Goal: Download file/media

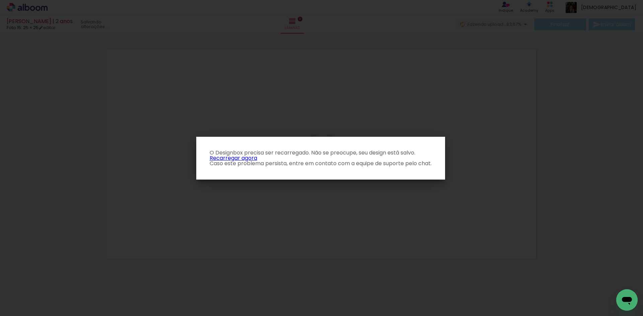
click at [250, 157] on link "Recarregar agora" at bounding box center [234, 158] width 48 height 8
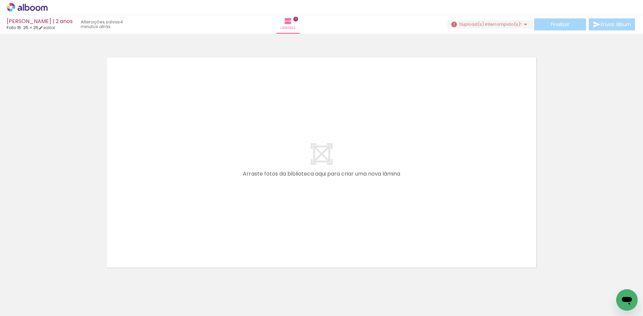
click at [509, 23] on span "upload(s) interrompido(s)!" at bounding box center [492, 24] width 60 height 6
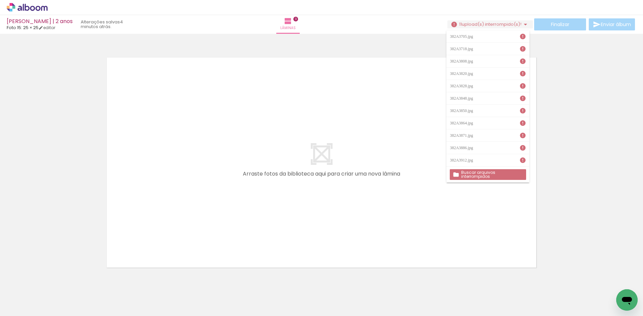
click at [0, 0] on slot "Buscar arquivos interrompidos" at bounding box center [0, 0] width 0 height 0
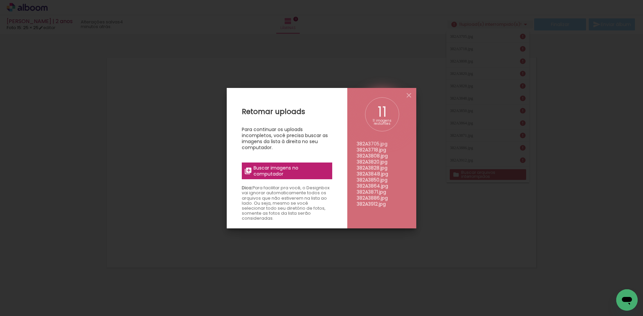
click at [294, 174] on span "Buscar imagens no computador" at bounding box center [291, 171] width 75 height 12
click at [0, 0] on input "file" at bounding box center [0, 0] width 0 height 0
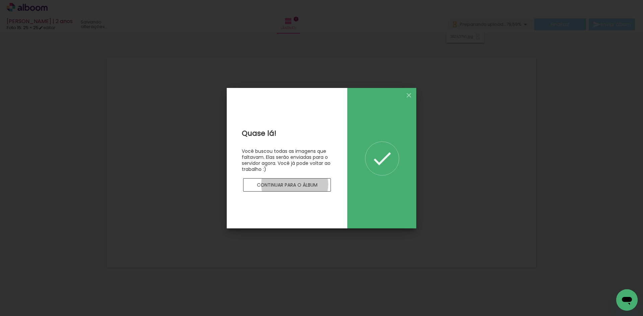
click at [0, 0] on slot "Continuar para o álbum" at bounding box center [0, 0] width 0 height 0
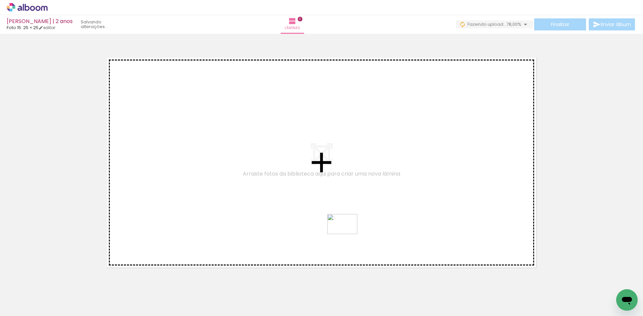
drag, startPoint x: 264, startPoint y: 302, endPoint x: 347, endPoint y: 234, distance: 107.2
click at [347, 234] on quentale-workspace at bounding box center [321, 158] width 643 height 316
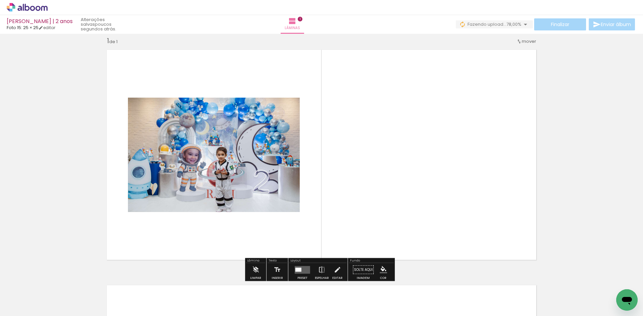
scroll to position [9, 0]
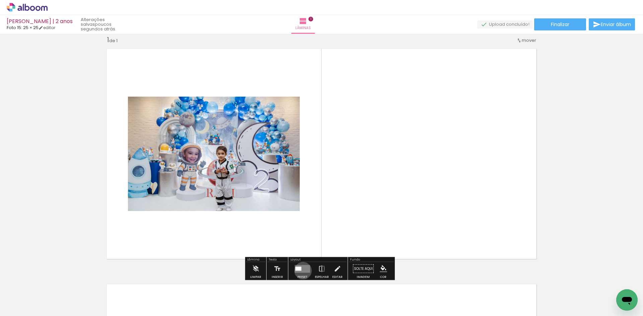
click at [301, 271] on quentale-layouter at bounding box center [302, 269] width 15 height 8
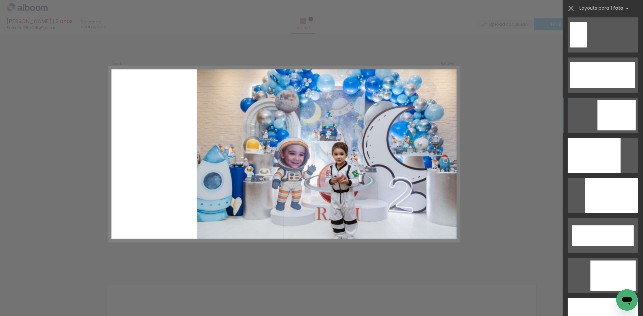
scroll to position [1675, 0]
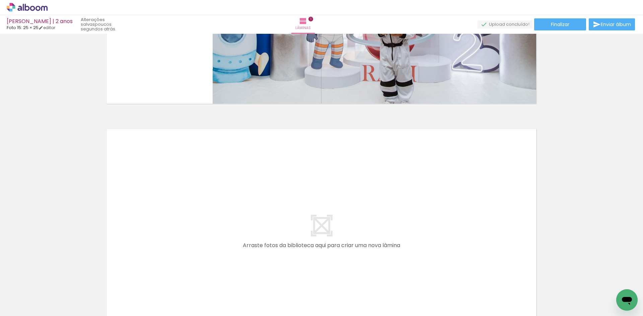
scroll to position [176, 0]
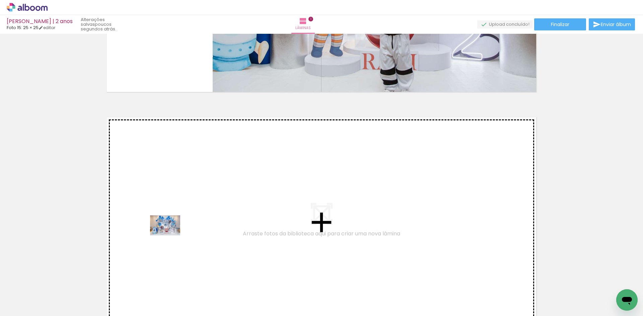
drag, startPoint x: 64, startPoint y: 295, endPoint x: 170, endPoint y: 236, distance: 122.0
click at [170, 236] on quentale-workspace at bounding box center [321, 158] width 643 height 316
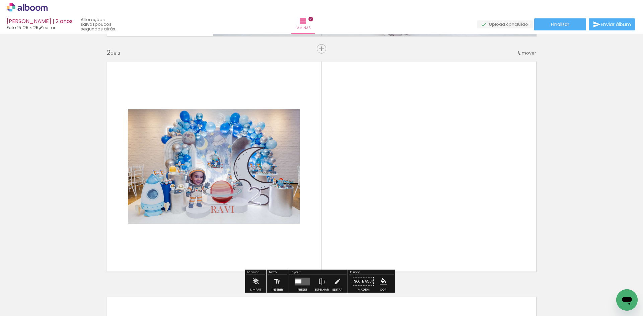
scroll to position [244, 0]
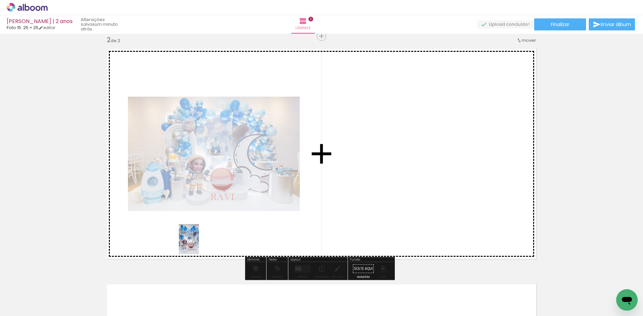
drag, startPoint x: 106, startPoint y: 300, endPoint x: 199, endPoint y: 244, distance: 108.2
click at [199, 244] on quentale-workspace at bounding box center [321, 158] width 643 height 316
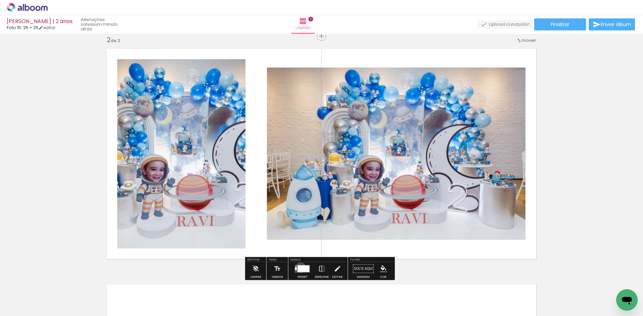
click at [299, 268] on div at bounding box center [304, 269] width 12 height 7
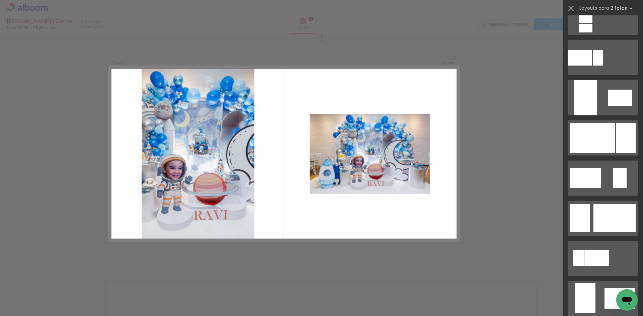
scroll to position [268, 0]
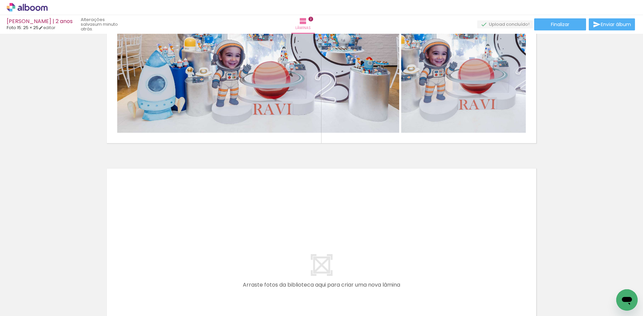
scroll to position [345, 0]
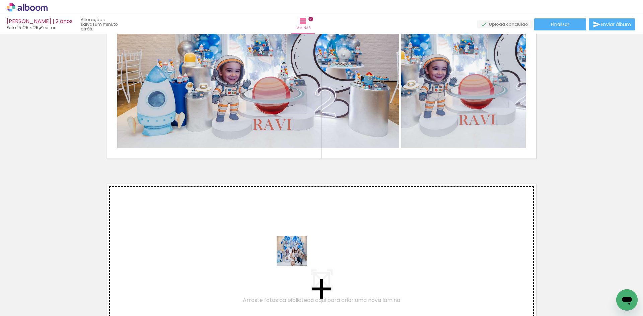
drag, startPoint x: 296, startPoint y: 296, endPoint x: 297, endPoint y: 255, distance: 40.9
click at [297, 255] on quentale-workspace at bounding box center [321, 158] width 643 height 316
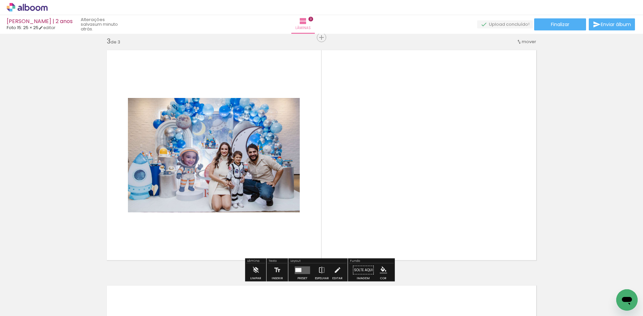
scroll to position [480, 0]
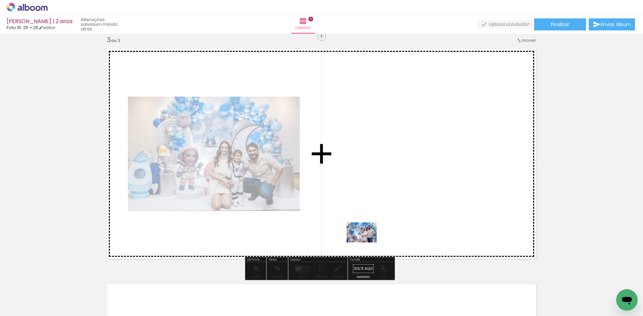
drag, startPoint x: 332, startPoint y: 298, endPoint x: 367, endPoint y: 243, distance: 65.4
click at [367, 243] on quentale-workspace at bounding box center [321, 158] width 643 height 316
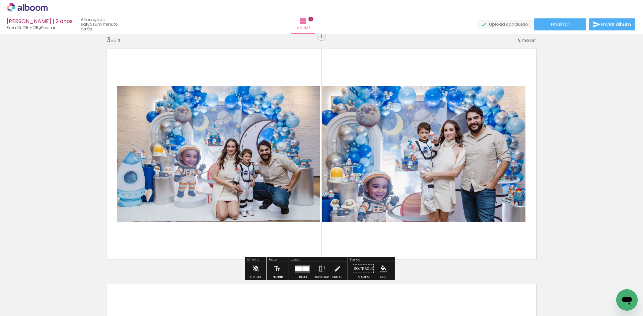
click at [306, 267] on div at bounding box center [305, 269] width 7 height 5
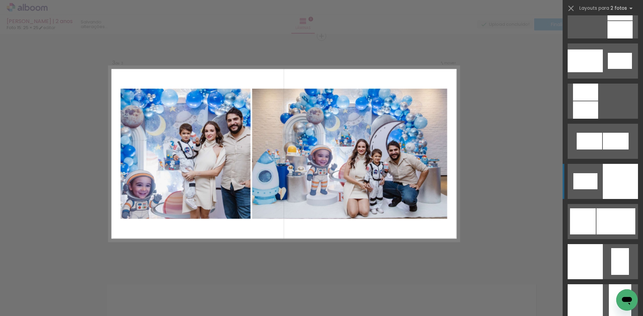
scroll to position [752, 0]
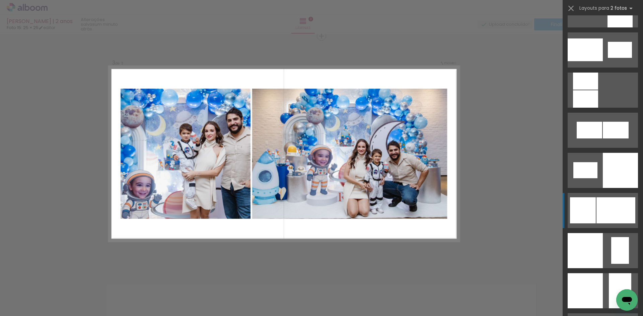
click at [624, 202] on div at bounding box center [615, 211] width 39 height 26
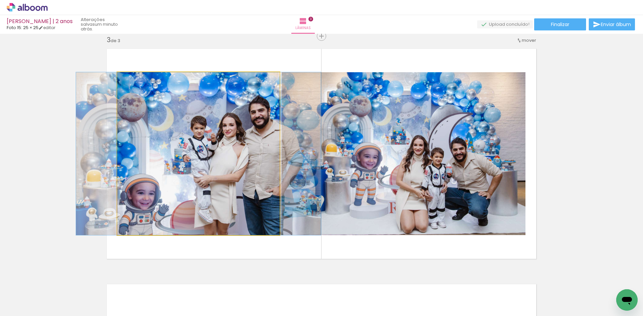
click at [268, 227] on quentale-photo at bounding box center [198, 153] width 162 height 163
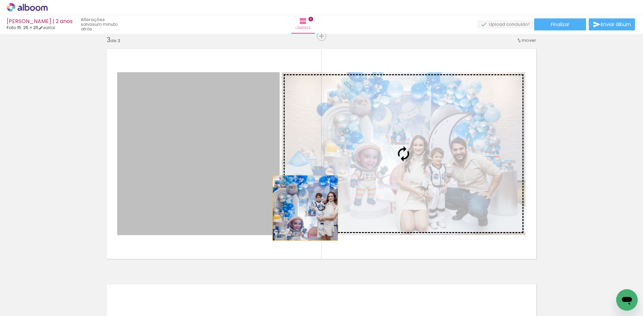
drag, startPoint x: 246, startPoint y: 209, endPoint x: 303, endPoint y: 208, distance: 56.9
click at [0, 0] on slot at bounding box center [0, 0] width 0 height 0
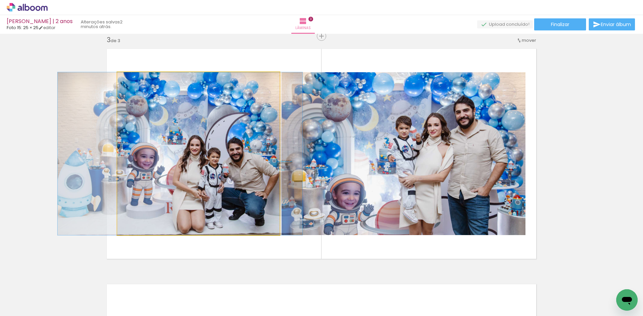
drag, startPoint x: 212, startPoint y: 189, endPoint x: 194, endPoint y: 191, distance: 18.5
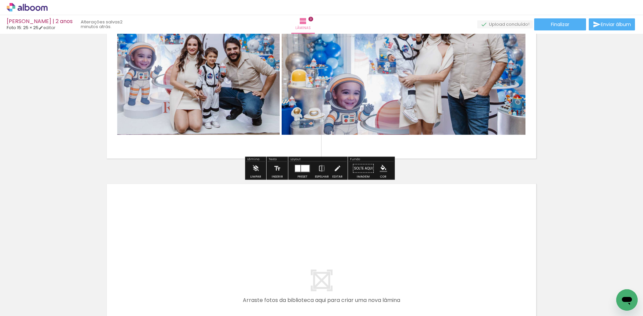
scroll to position [614, 0]
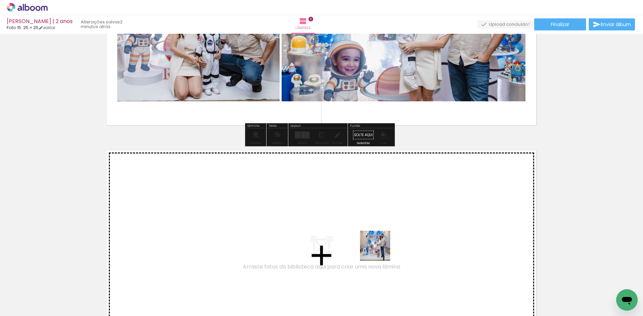
drag, startPoint x: 372, startPoint y: 296, endPoint x: 380, endPoint y: 251, distance: 45.7
click at [380, 251] on quentale-workspace at bounding box center [321, 158] width 643 height 316
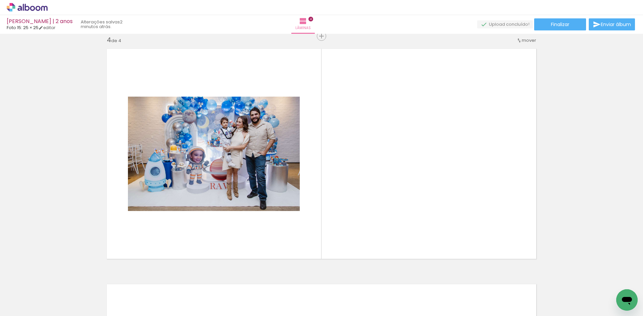
scroll to position [0, 979]
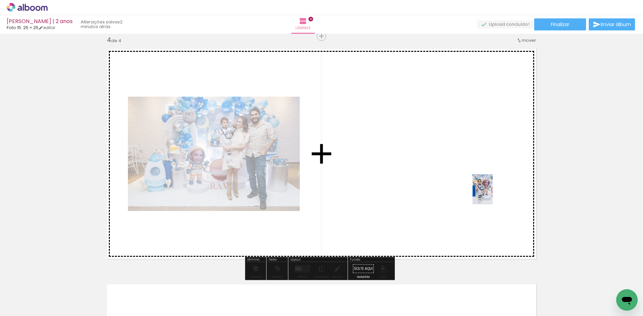
drag, startPoint x: 561, startPoint y: 303, endPoint x: 493, endPoint y: 195, distance: 128.0
click at [493, 195] on quentale-workspace at bounding box center [321, 158] width 643 height 316
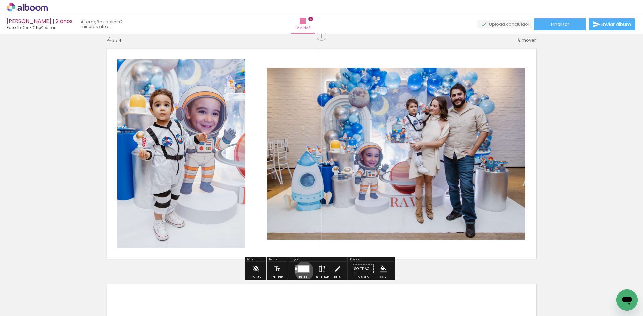
click at [303, 271] on div at bounding box center [304, 269] width 12 height 7
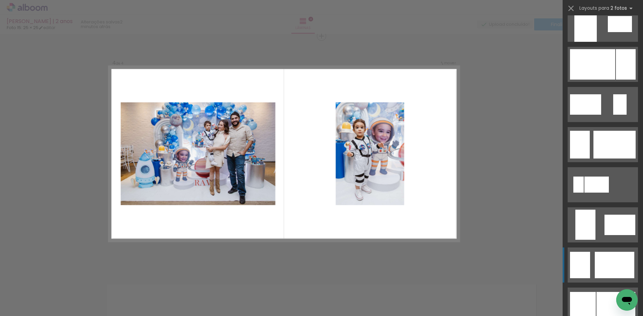
scroll to position [335, 0]
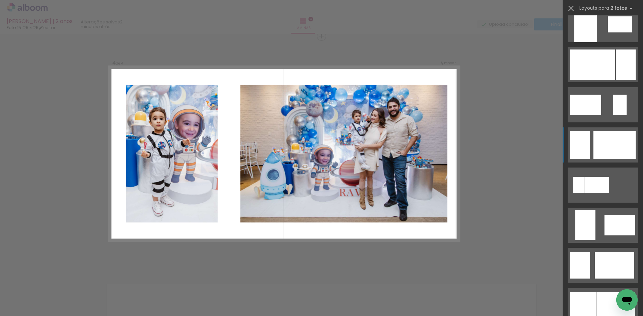
click at [609, 80] on div at bounding box center [592, 65] width 45 height 30
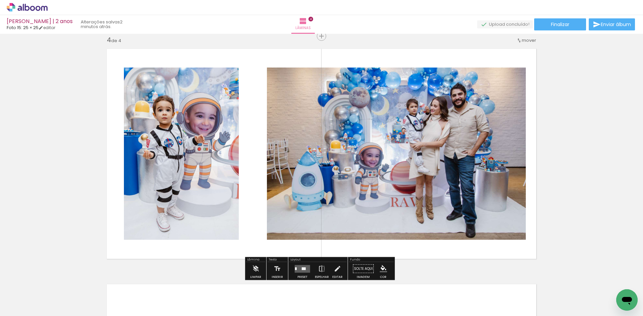
click at [214, 188] on quentale-photo at bounding box center [181, 154] width 115 height 172
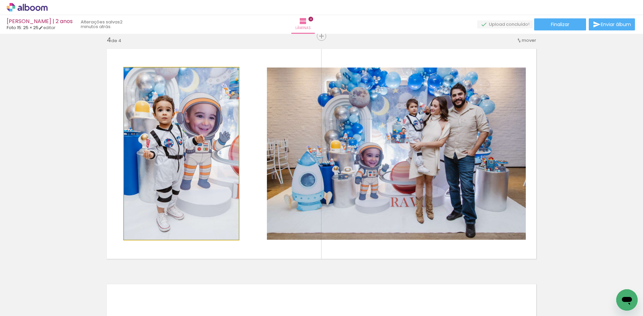
click at [214, 188] on quentale-photo at bounding box center [181, 154] width 115 height 172
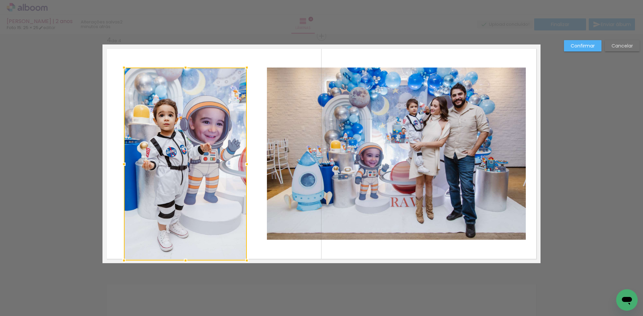
drag, startPoint x: 237, startPoint y: 243, endPoint x: 245, endPoint y: 288, distance: 45.6
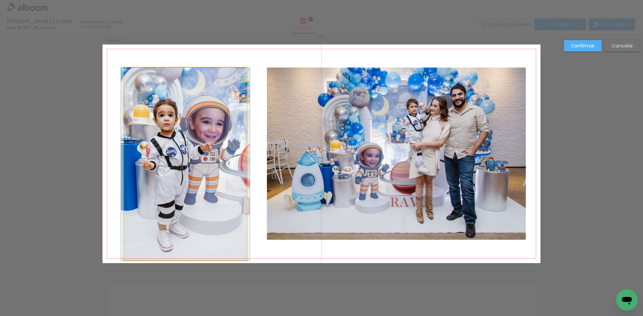
click at [198, 115] on quentale-photo at bounding box center [185, 164] width 123 height 193
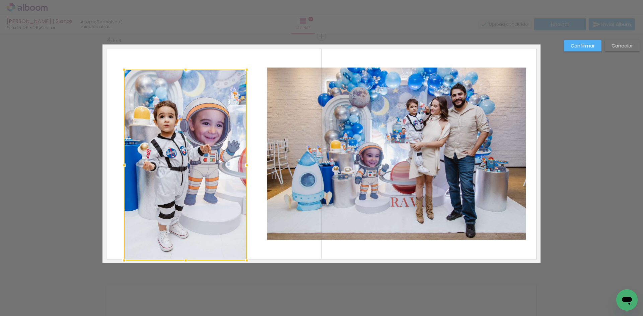
drag, startPoint x: 182, startPoint y: 67, endPoint x: 183, endPoint y: -16, distance: 82.7
click at [183, 0] on html "link( href="../../bower_components/polymer/polymer.html" rel="import" ) picture…" at bounding box center [321, 158] width 643 height 316
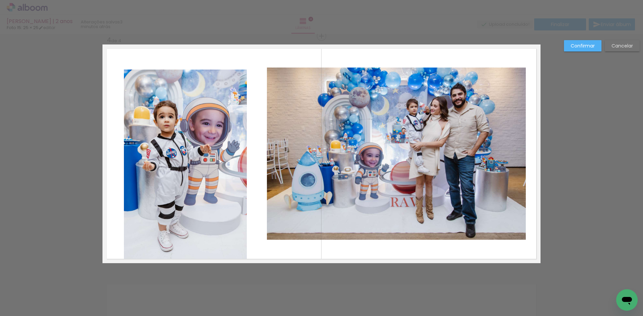
click at [178, 94] on quentale-photo at bounding box center [185, 165] width 123 height 191
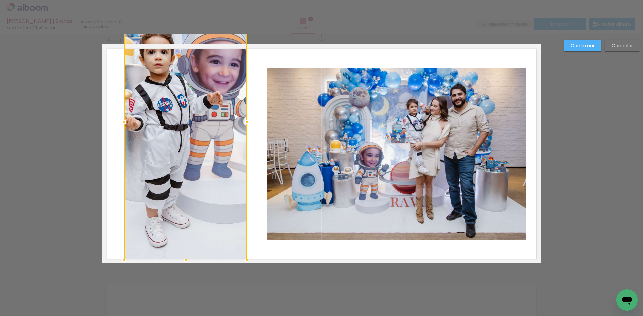
drag, startPoint x: 182, startPoint y: 70, endPoint x: 184, endPoint y: 26, distance: 44.3
click at [184, 0] on div "Ravi | 2 anos Foto 15: 25 × 25 editar 3 minutos atrás. Lâminas 4 Finalizar Envi…" at bounding box center [321, 0] width 643 height 0
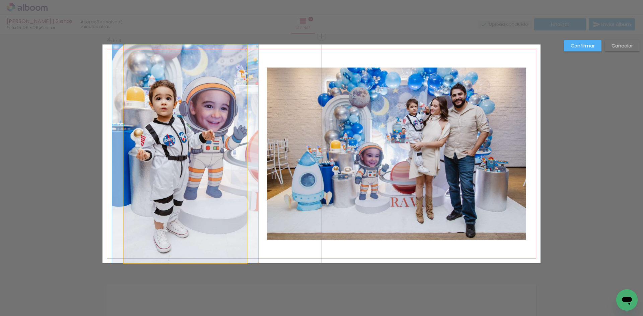
click at [223, 153] on quentale-photo at bounding box center [185, 154] width 123 height 219
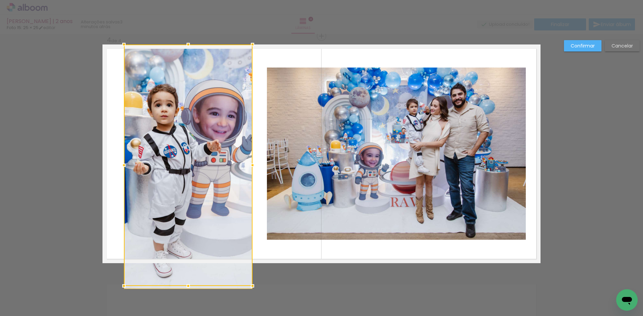
drag, startPoint x: 244, startPoint y: 152, endPoint x: 250, endPoint y: 152, distance: 5.7
click at [250, 152] on album-spread "4 de 4" at bounding box center [321, 154] width 438 height 219
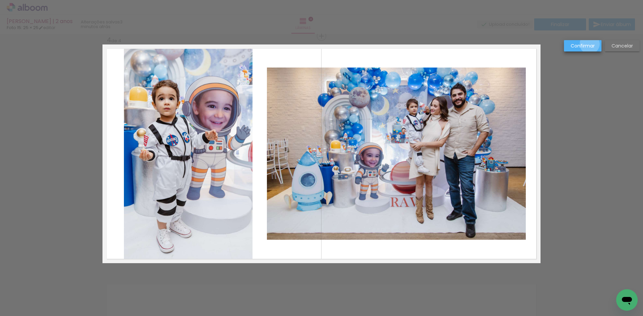
click at [0, 0] on slot "Confirmar" at bounding box center [0, 0] width 0 height 0
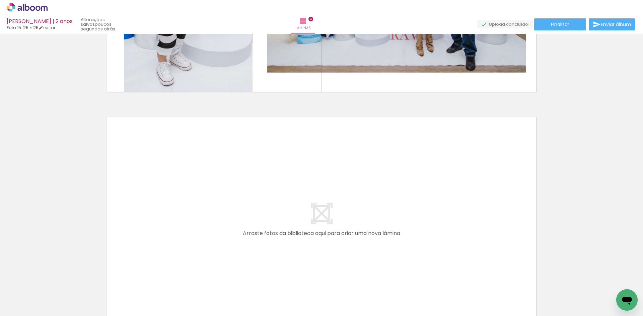
scroll to position [0, 223]
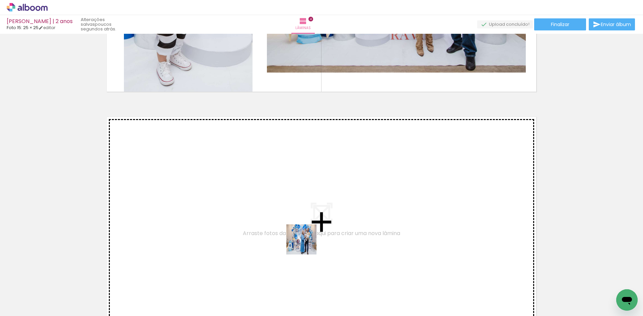
drag, startPoint x: 311, startPoint y: 295, endPoint x: 306, endPoint y: 245, distance: 50.4
click at [306, 245] on quentale-workspace at bounding box center [321, 158] width 643 height 316
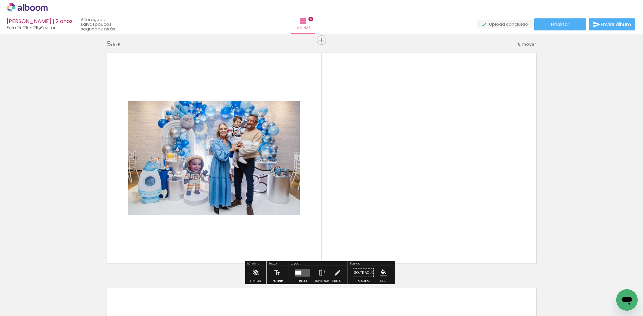
scroll to position [952, 0]
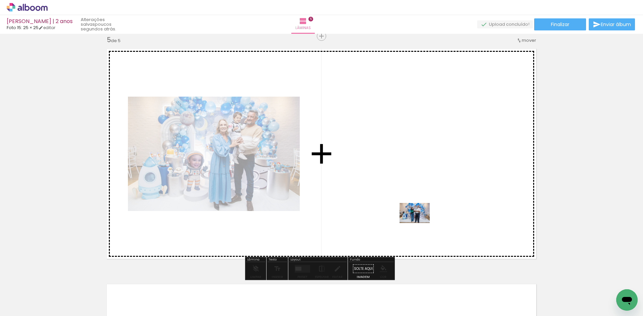
drag, startPoint x: 408, startPoint y: 293, endPoint x: 420, endPoint y: 223, distance: 70.4
click at [420, 223] on quentale-workspace at bounding box center [321, 158] width 643 height 316
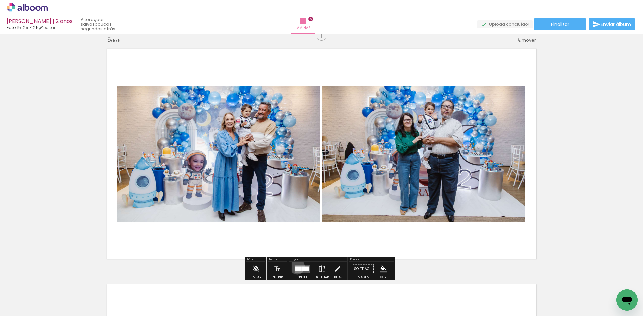
click at [296, 267] on div at bounding box center [298, 269] width 7 height 5
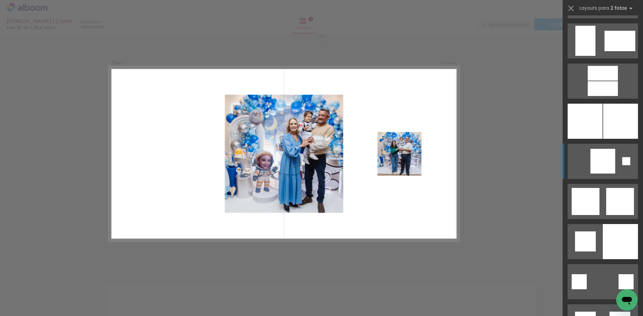
scroll to position [1641, 0]
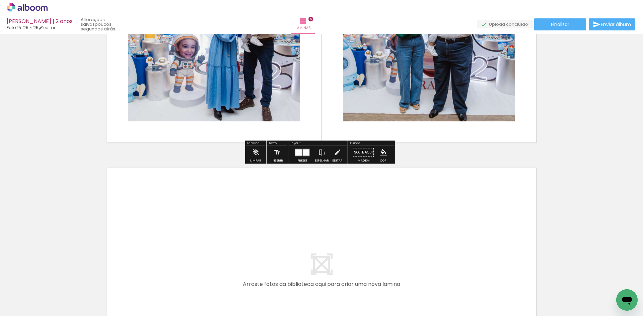
scroll to position [1119, 0]
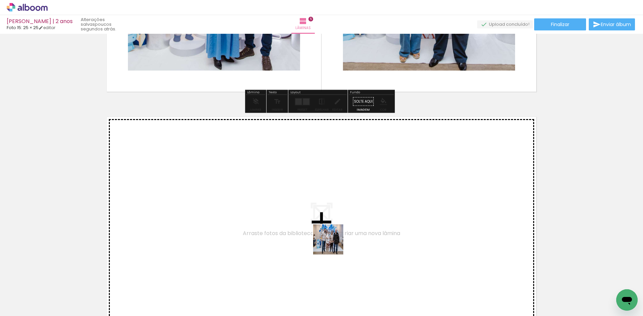
drag, startPoint x: 336, startPoint y: 296, endPoint x: 333, endPoint y: 245, distance: 51.0
click at [333, 245] on quentale-workspace at bounding box center [321, 158] width 643 height 316
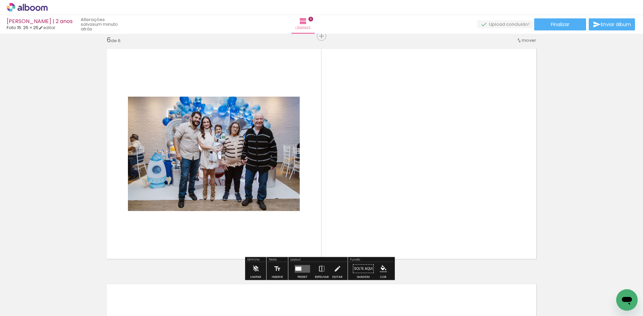
scroll to position [0, 327]
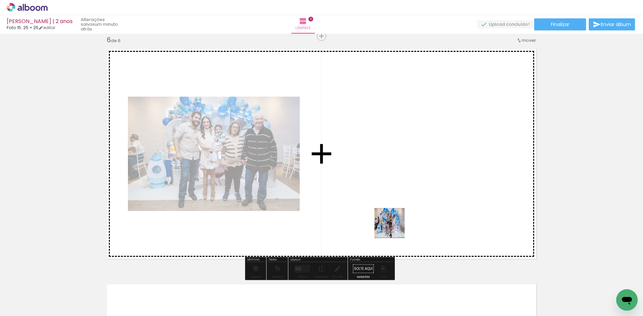
drag, startPoint x: 386, startPoint y: 294, endPoint x: 395, endPoint y: 228, distance: 67.2
click at [395, 228] on quentale-workspace at bounding box center [321, 158] width 643 height 316
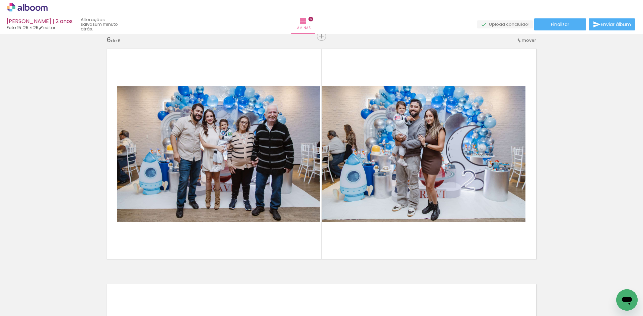
scroll to position [0, 46]
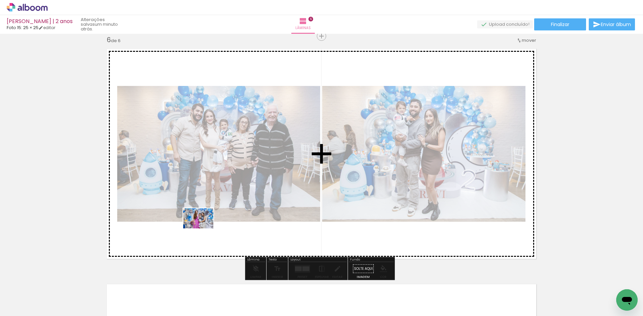
drag, startPoint x: 176, startPoint y: 296, endPoint x: 203, endPoint y: 229, distance: 72.7
click at [203, 229] on quentale-workspace at bounding box center [321, 158] width 643 height 316
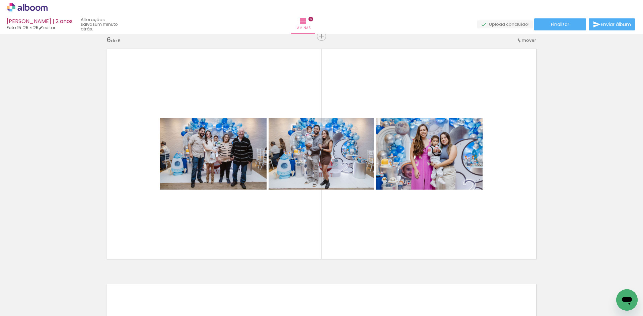
scroll to position [0, 703]
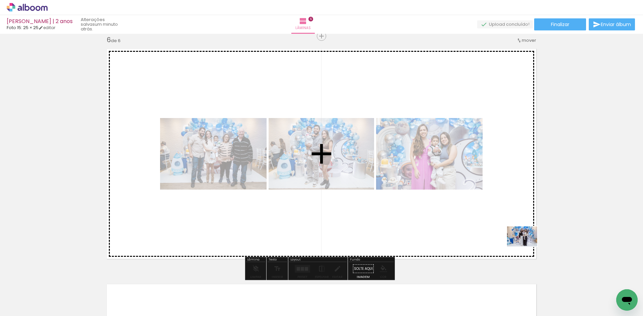
drag, startPoint x: 613, startPoint y: 302, endPoint x: 527, endPoint y: 246, distance: 101.9
click at [527, 246] on quentale-workspace at bounding box center [321, 158] width 643 height 316
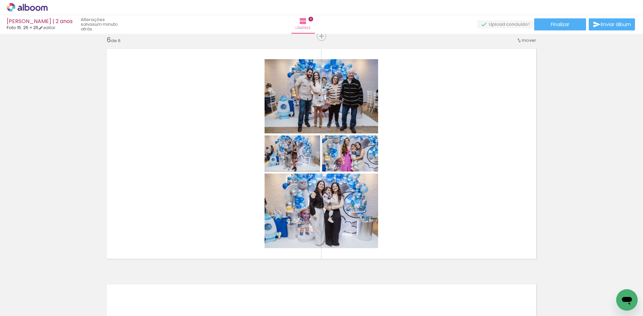
scroll to position [0, 950]
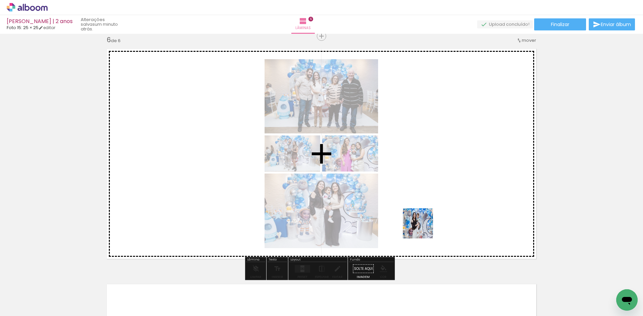
drag, startPoint x: 400, startPoint y: 298, endPoint x: 423, endPoint y: 229, distance: 73.1
click at [423, 229] on quentale-workspace at bounding box center [321, 158] width 643 height 316
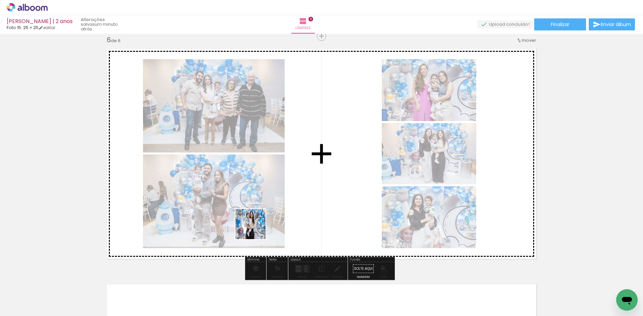
drag, startPoint x: 212, startPoint y: 298, endPoint x: 256, endPoint y: 229, distance: 81.3
click at [256, 229] on quentale-workspace at bounding box center [321, 158] width 643 height 316
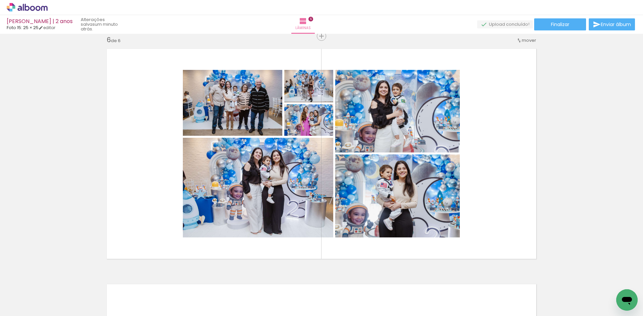
scroll to position [0, 1289]
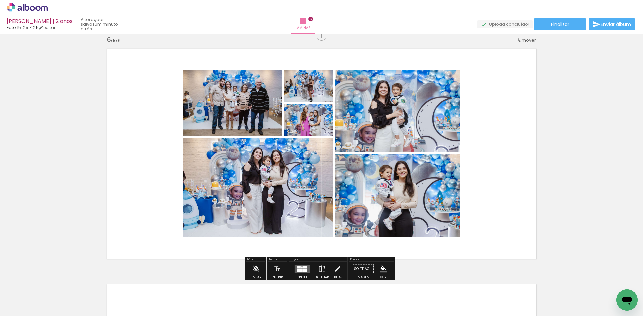
click at [305, 269] on quentale-layouter at bounding box center [302, 269] width 15 height 8
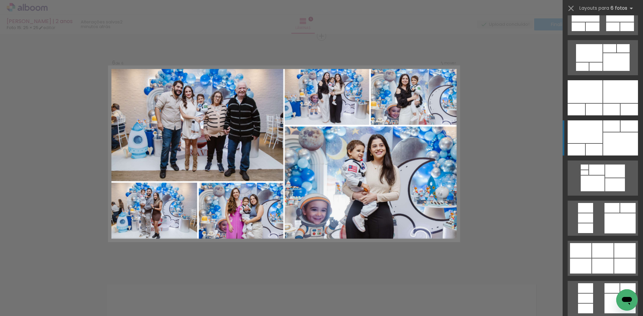
scroll to position [435, 0]
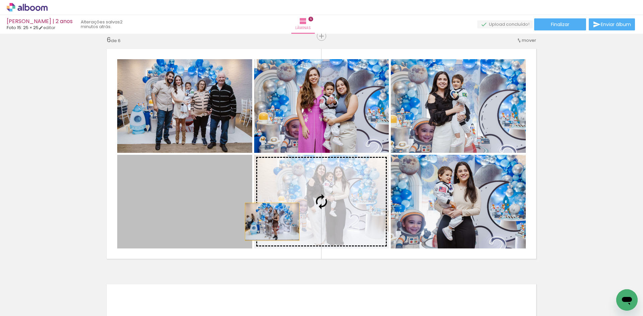
drag, startPoint x: 228, startPoint y: 222, endPoint x: 270, endPoint y: 222, distance: 41.5
click at [0, 0] on slot at bounding box center [0, 0] width 0 height 0
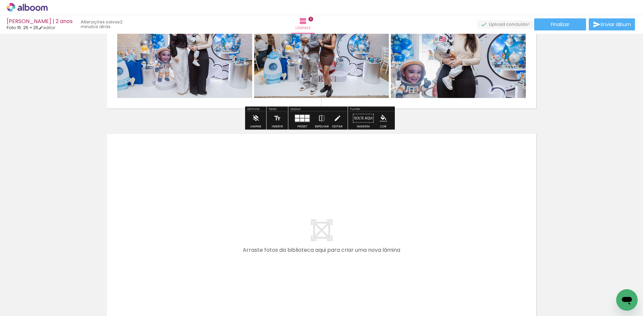
scroll to position [1355, 0]
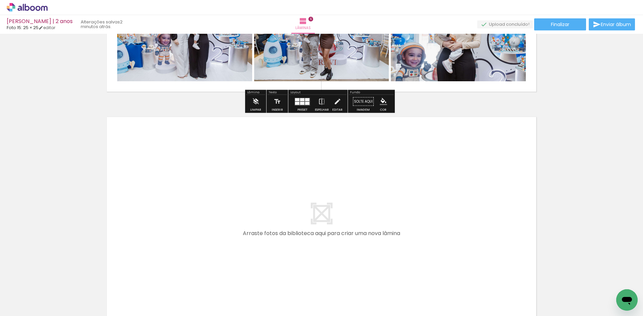
drag, startPoint x: 317, startPoint y: 299, endPoint x: 317, endPoint y: 272, distance: 26.5
click at [317, 272] on quentale-workspace at bounding box center [321, 158] width 643 height 316
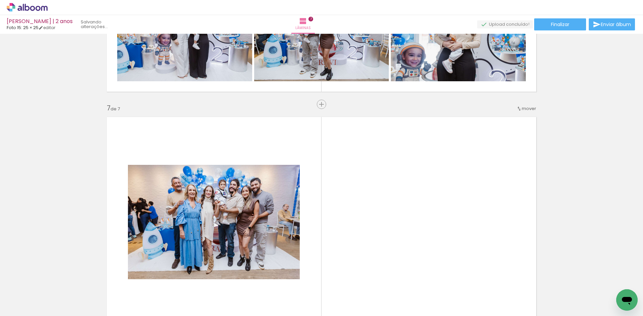
scroll to position [1423, 0]
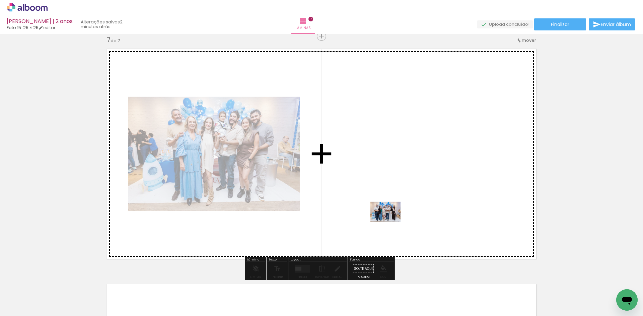
drag, startPoint x: 363, startPoint y: 298, endPoint x: 391, endPoint y: 222, distance: 81.1
click at [391, 222] on quentale-workspace at bounding box center [321, 158] width 643 height 316
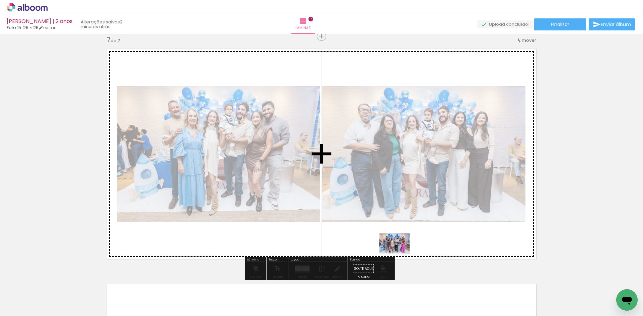
drag, startPoint x: 400, startPoint y: 297, endPoint x: 400, endPoint y: 254, distance: 42.9
click at [400, 254] on quentale-workspace at bounding box center [321, 158] width 643 height 316
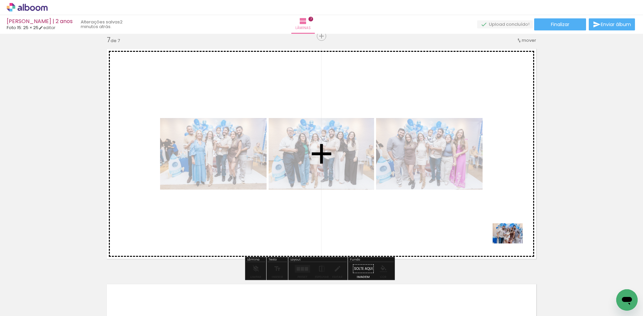
drag, startPoint x: 513, startPoint y: 298, endPoint x: 513, endPoint y: 244, distance: 53.9
click at [513, 244] on quentale-workspace at bounding box center [321, 158] width 643 height 316
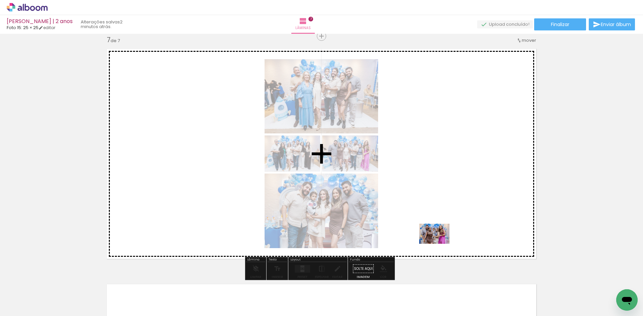
drag, startPoint x: 429, startPoint y: 297, endPoint x: 439, endPoint y: 244, distance: 54.3
click at [439, 244] on quentale-workspace at bounding box center [321, 158] width 643 height 316
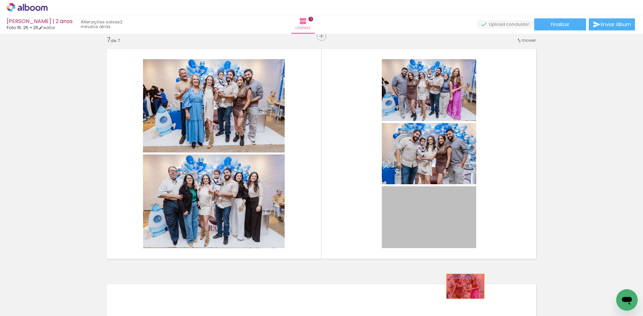
drag, startPoint x: 441, startPoint y: 235, endPoint x: 463, endPoint y: 287, distance: 56.2
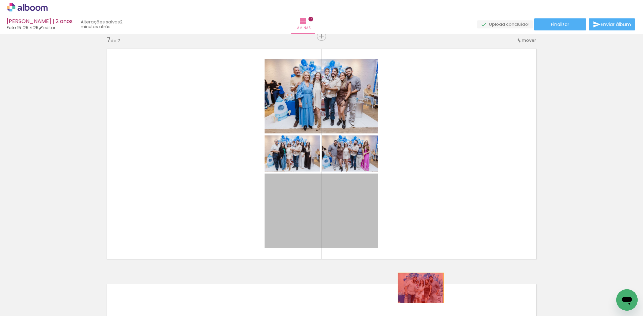
drag, startPoint x: 353, startPoint y: 230, endPoint x: 418, endPoint y: 288, distance: 87.3
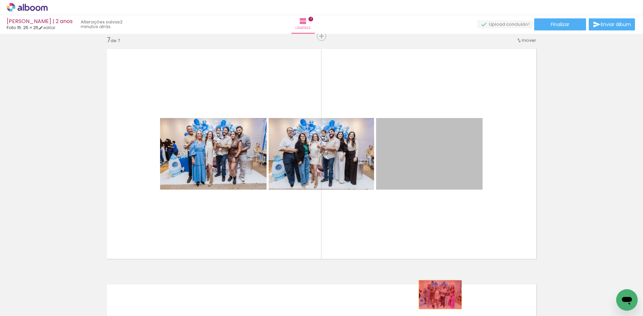
drag, startPoint x: 426, startPoint y: 167, endPoint x: 438, endPoint y: 295, distance: 128.1
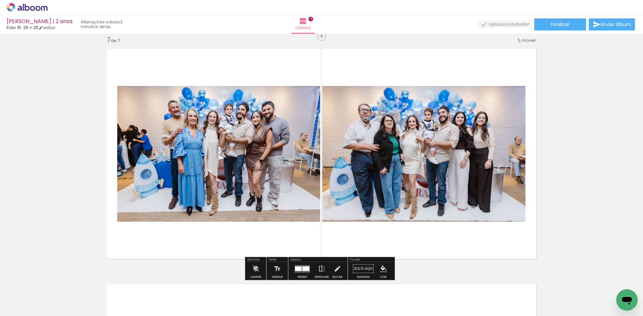
click at [306, 272] on quentale-layouter at bounding box center [302, 269] width 15 height 8
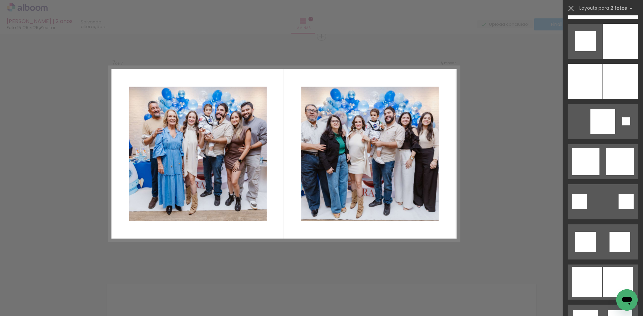
scroll to position [1809, 0]
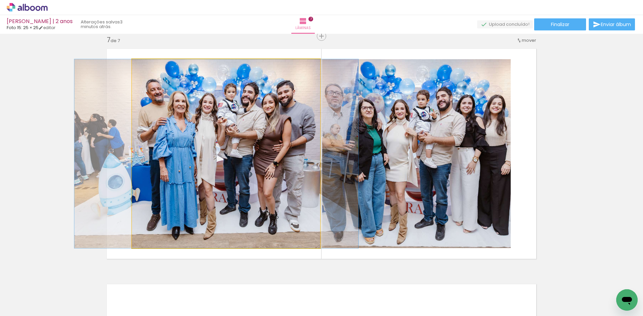
drag, startPoint x: 262, startPoint y: 170, endPoint x: 252, endPoint y: 172, distance: 9.9
click at [142, 138] on quentale-photo at bounding box center [226, 153] width 188 height 189
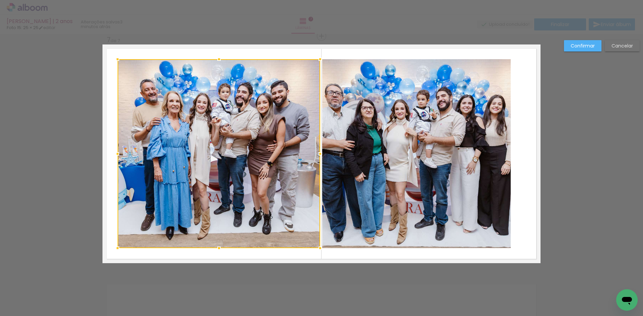
drag, startPoint x: 130, startPoint y: 154, endPoint x: 116, endPoint y: 155, distance: 14.4
click at [116, 155] on div at bounding box center [117, 153] width 13 height 13
click at [432, 188] on quentale-photo at bounding box center [416, 153] width 189 height 189
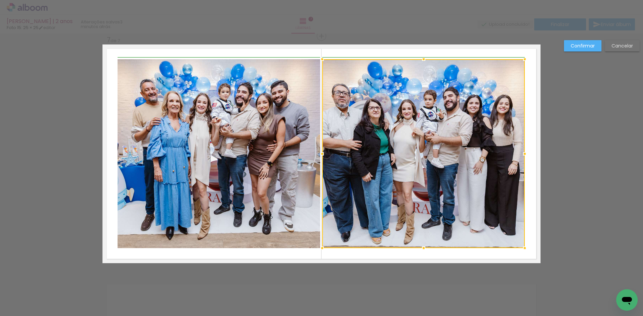
drag, startPoint x: 508, startPoint y: 156, endPoint x: 519, endPoint y: 155, distance: 11.1
click at [519, 155] on div at bounding box center [524, 153] width 13 height 13
click at [0, 0] on slot "Confirmar" at bounding box center [0, 0] width 0 height 0
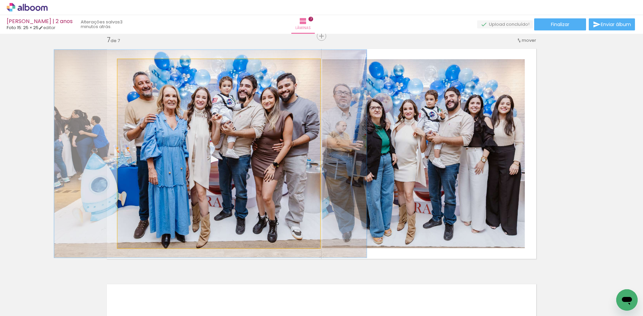
type paper-slider "110"
click at [135, 67] on div at bounding box center [135, 66] width 11 height 11
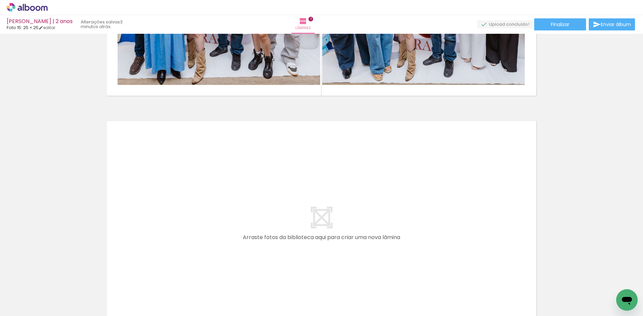
scroll to position [1591, 0]
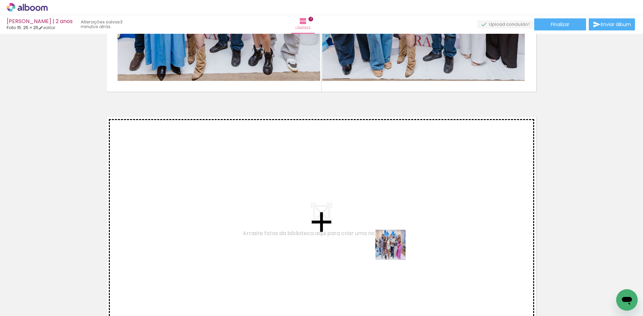
drag, startPoint x: 401, startPoint y: 292, endPoint x: 396, endPoint y: 250, distance: 42.2
click at [396, 250] on quentale-workspace at bounding box center [321, 158] width 643 height 316
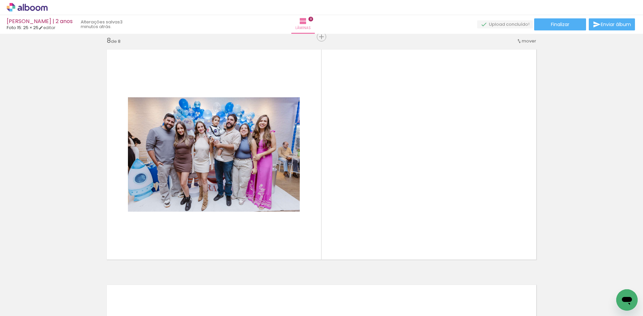
scroll to position [1659, 0]
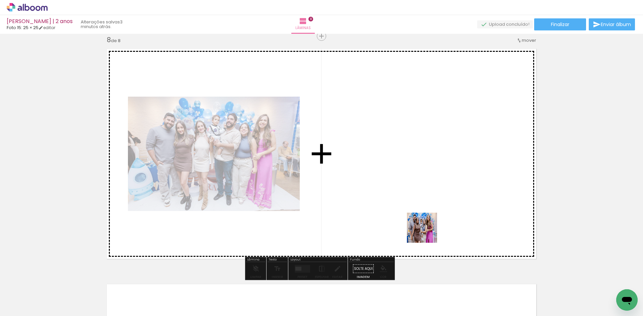
drag, startPoint x: 432, startPoint y: 294, endPoint x: 427, endPoint y: 233, distance: 61.5
click at [427, 233] on quentale-workspace at bounding box center [321, 158] width 643 height 316
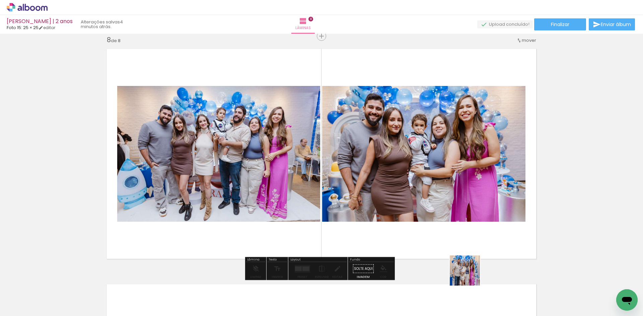
drag, startPoint x: 471, startPoint y: 292, endPoint x: 464, endPoint y: 243, distance: 49.7
click at [464, 243] on quentale-workspace at bounding box center [321, 158] width 643 height 316
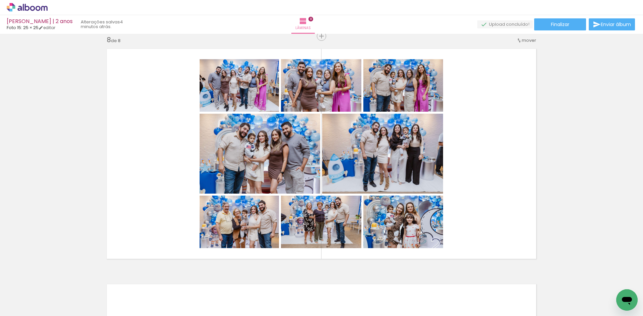
scroll to position [1809, 0]
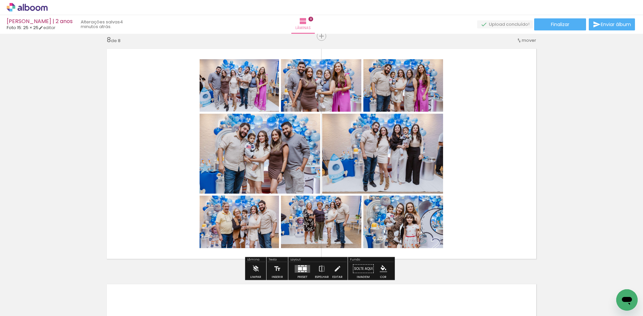
click at [298, 270] on div at bounding box center [300, 268] width 4 height 3
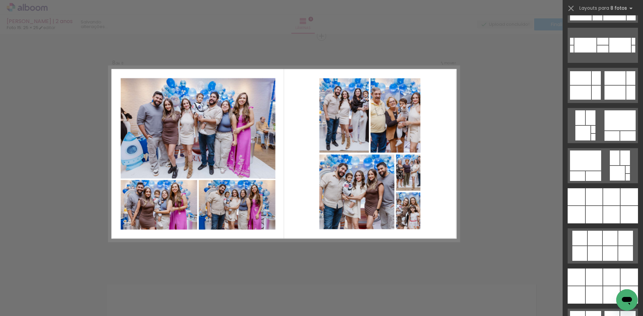
scroll to position [2043, 0]
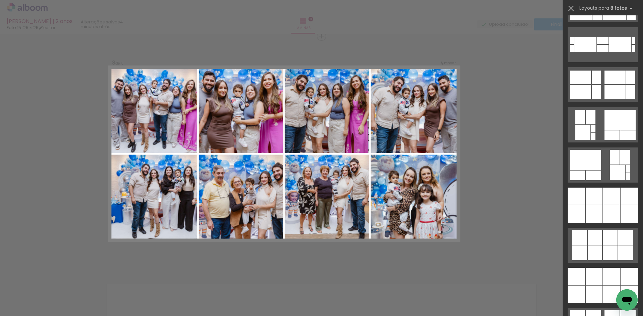
click at [608, 199] on div at bounding box center [611, 196] width 17 height 17
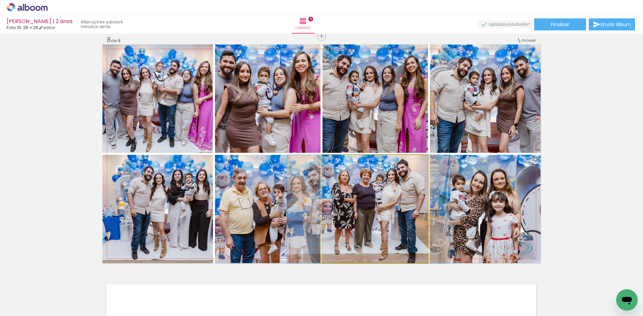
drag, startPoint x: 375, startPoint y: 210, endPoint x: 368, endPoint y: 212, distance: 6.9
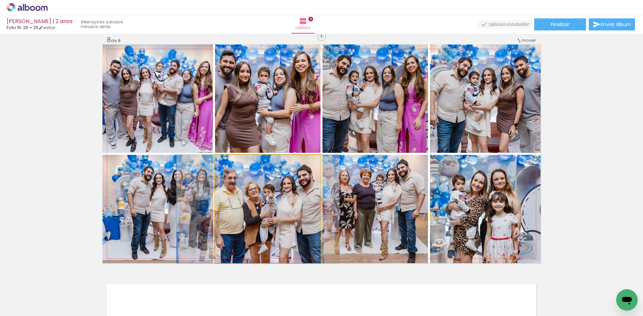
drag, startPoint x: 264, startPoint y: 236, endPoint x: 254, endPoint y: 238, distance: 9.9
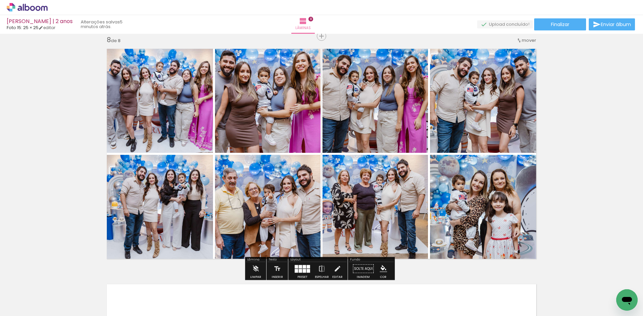
click at [173, 231] on quentale-photo at bounding box center [157, 209] width 111 height 109
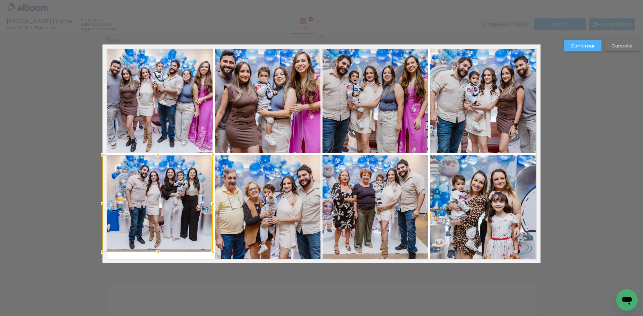
drag, startPoint x: 155, startPoint y: 262, endPoint x: 156, endPoint y: 251, distance: 11.1
click at [156, 251] on div at bounding box center [157, 252] width 13 height 13
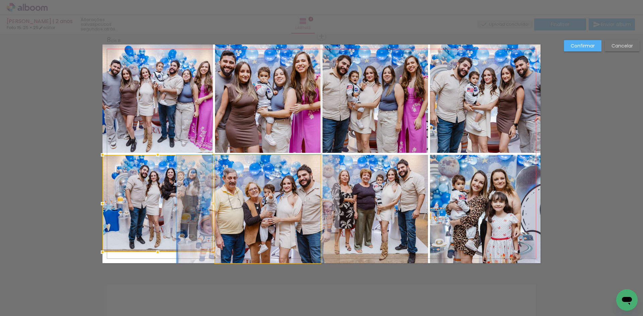
click at [241, 242] on quentale-photo at bounding box center [267, 209] width 105 height 109
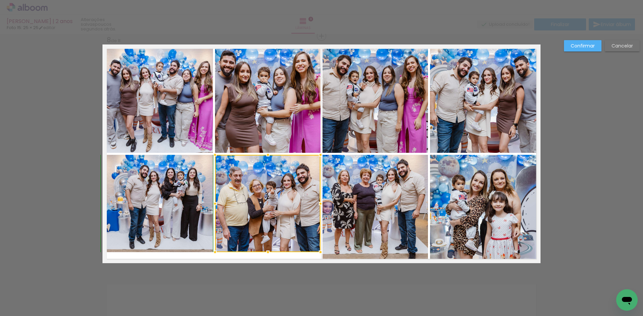
drag, startPoint x: 265, startPoint y: 262, endPoint x: 266, endPoint y: 253, distance: 8.7
click at [266, 253] on div at bounding box center [267, 252] width 13 height 13
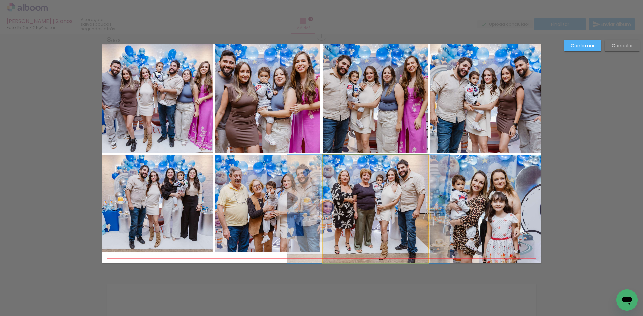
click at [376, 238] on quentale-photo at bounding box center [375, 209] width 105 height 109
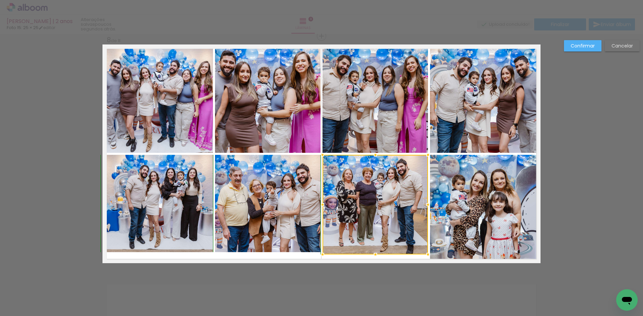
drag, startPoint x: 372, startPoint y: 265, endPoint x: 371, endPoint y: 251, distance: 14.1
click at [371, 251] on div at bounding box center [375, 254] width 13 height 13
click at [465, 232] on quentale-photo at bounding box center [485, 209] width 111 height 109
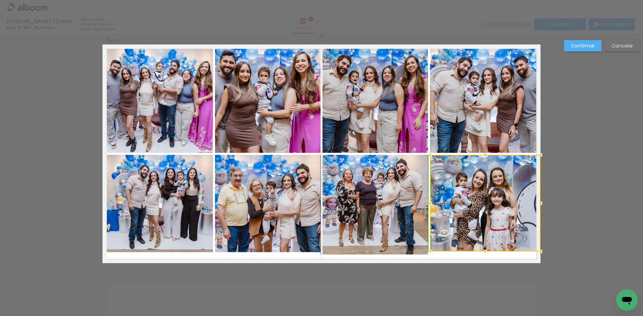
drag, startPoint x: 484, startPoint y: 262, endPoint x: 482, endPoint y: 253, distance: 8.9
click at [482, 253] on div at bounding box center [485, 251] width 13 height 13
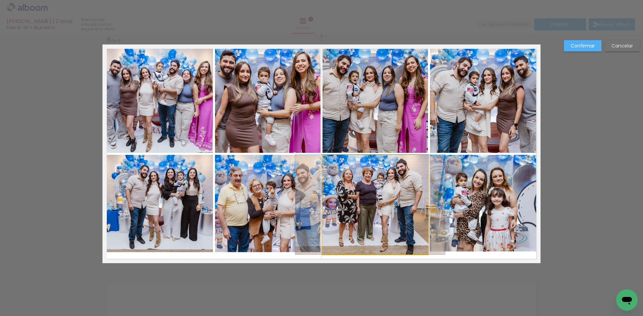
click at [390, 236] on quentale-photo at bounding box center [375, 205] width 105 height 100
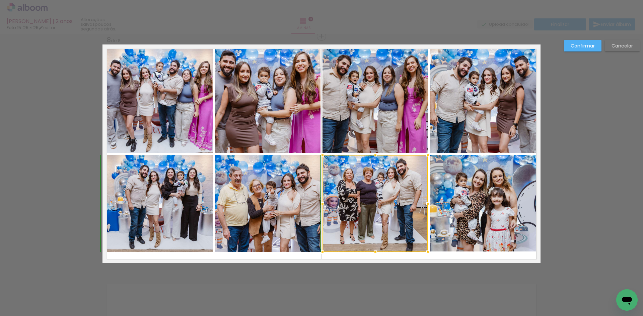
click at [374, 252] on div at bounding box center [375, 252] width 13 height 13
click at [489, 255] on quentale-layouter at bounding box center [321, 154] width 438 height 219
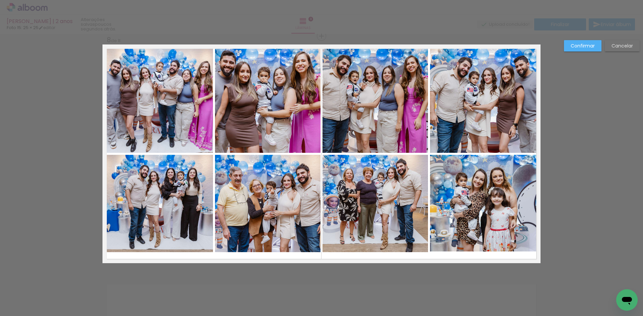
click at [486, 232] on quentale-photo at bounding box center [485, 203] width 111 height 97
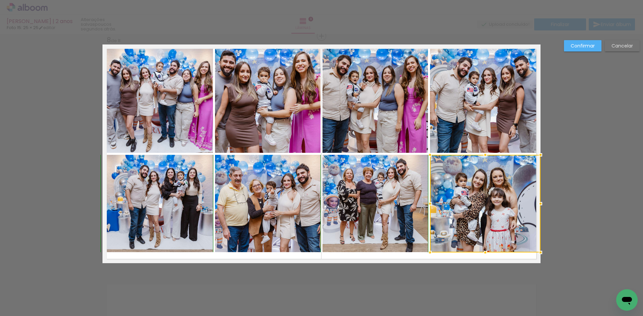
click at [485, 252] on div at bounding box center [485, 252] width 13 height 13
click at [474, 258] on quentale-layouter at bounding box center [321, 154] width 438 height 219
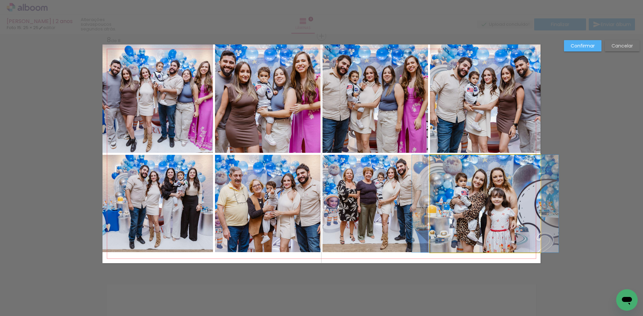
click at [475, 238] on quentale-photo at bounding box center [485, 204] width 111 height 98
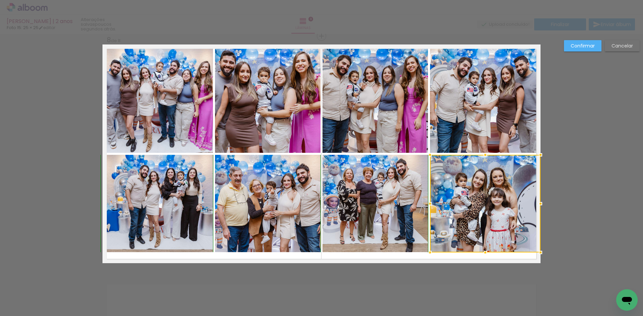
click at [485, 252] on div at bounding box center [485, 252] width 13 height 13
click at [397, 257] on quentale-layouter at bounding box center [321, 154] width 438 height 219
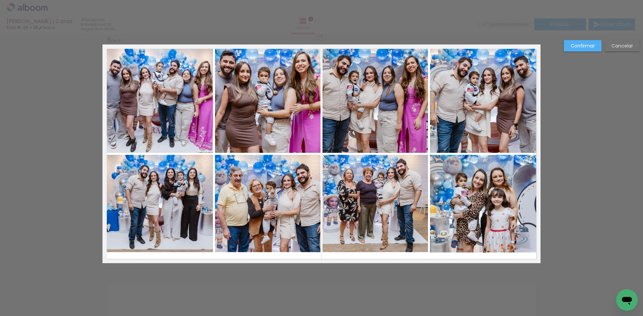
click at [168, 107] on quentale-photo at bounding box center [157, 99] width 111 height 109
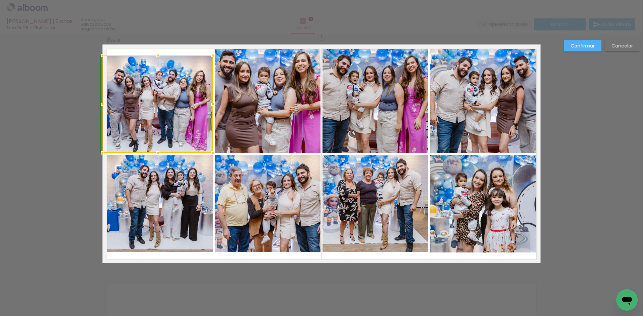
drag, startPoint x: 156, startPoint y: 43, endPoint x: 156, endPoint y: 52, distance: 9.0
click at [156, 52] on div at bounding box center [157, 55] width 13 height 13
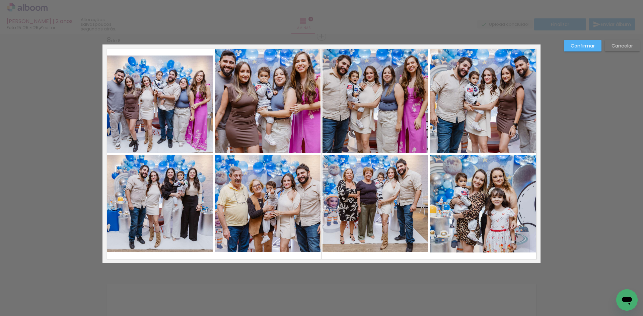
click at [257, 92] on quentale-photo at bounding box center [267, 99] width 105 height 109
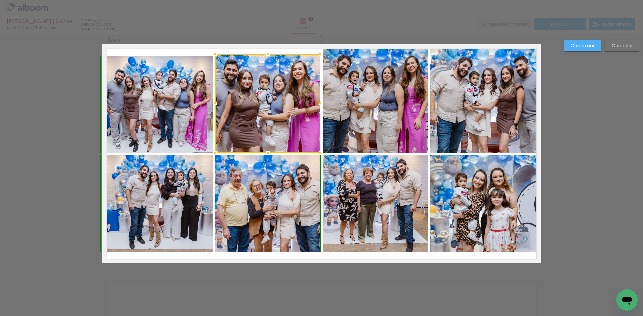
drag, startPoint x: 266, startPoint y: 44, endPoint x: 266, endPoint y: 57, distance: 13.4
click at [266, 57] on div at bounding box center [267, 53] width 13 height 13
click at [268, 82] on div at bounding box center [267, 103] width 105 height 99
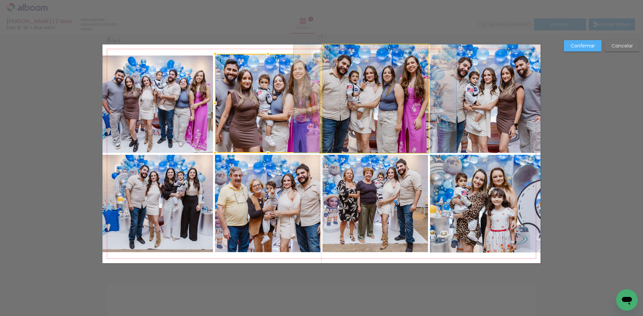
click at [368, 81] on quentale-photo at bounding box center [375, 99] width 105 height 109
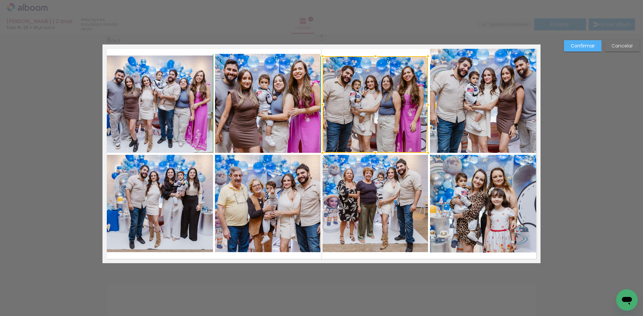
drag, startPoint x: 374, startPoint y: 44, endPoint x: 375, endPoint y: 51, distance: 7.4
click at [375, 51] on div at bounding box center [375, 56] width 13 height 13
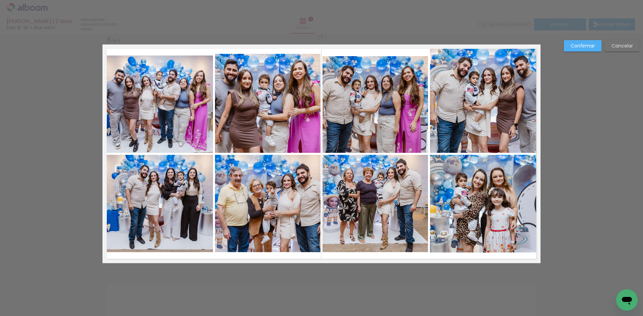
click at [286, 90] on quentale-photo at bounding box center [267, 103] width 105 height 99
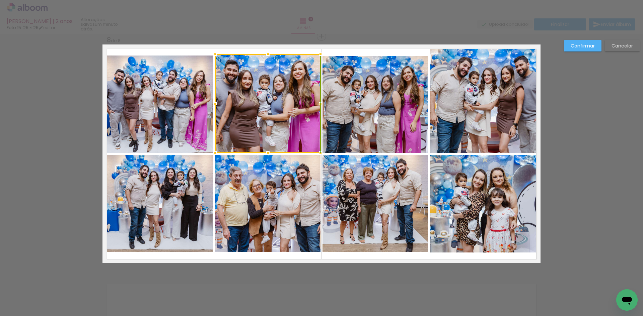
drag, startPoint x: 268, startPoint y: 55, endPoint x: 270, endPoint y: 60, distance: 5.5
click at [270, 60] on div at bounding box center [267, 54] width 13 height 13
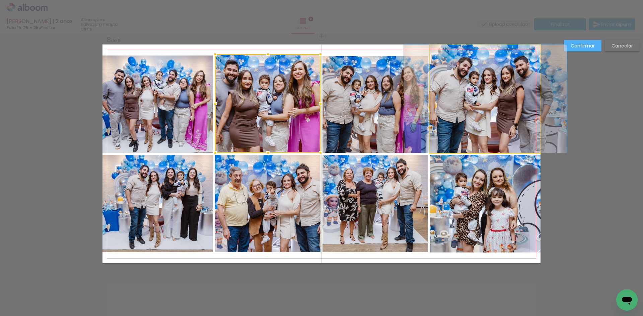
click at [503, 104] on quentale-photo at bounding box center [485, 99] width 111 height 109
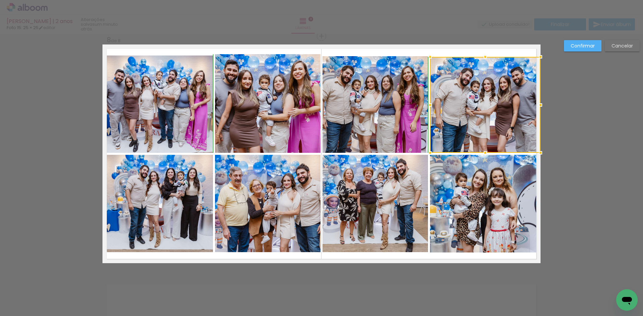
drag, startPoint x: 485, startPoint y: 45, endPoint x: 485, endPoint y: 54, distance: 9.0
click at [485, 54] on div at bounding box center [485, 56] width 13 height 13
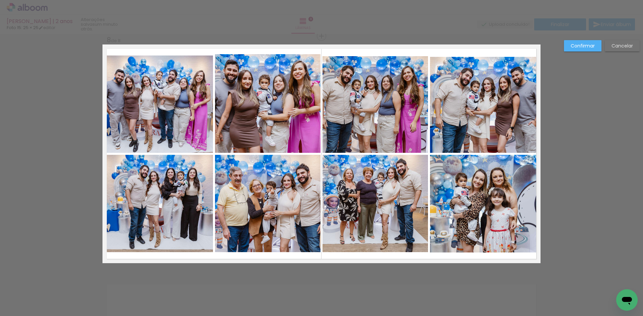
click at [464, 210] on quentale-photo at bounding box center [485, 204] width 111 height 98
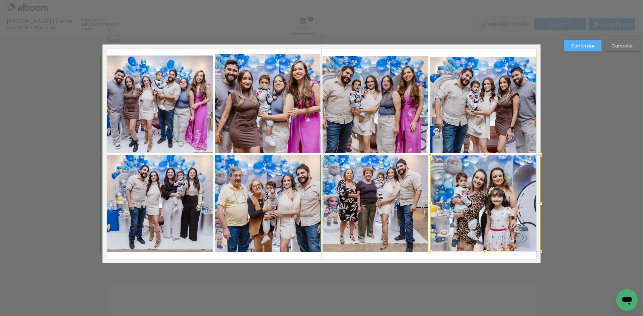
click at [485, 253] on div at bounding box center [485, 251] width 13 height 13
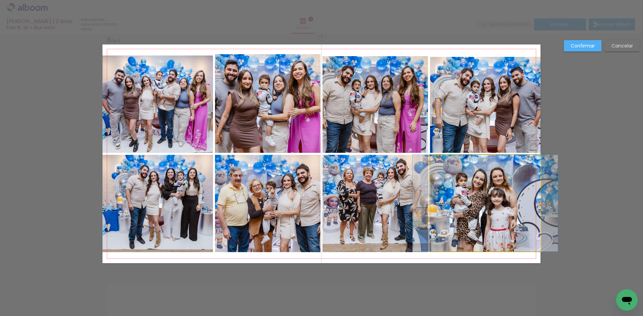
click at [475, 230] on quentale-photo at bounding box center [485, 203] width 111 height 97
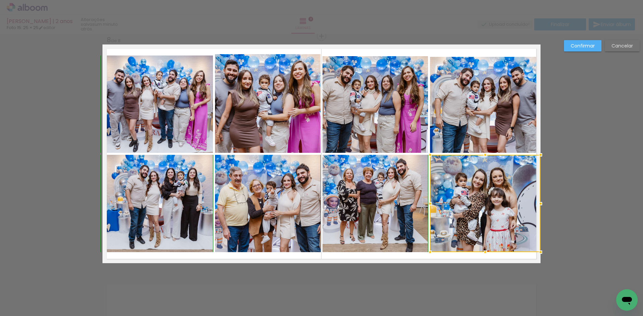
click at [486, 251] on div at bounding box center [485, 252] width 13 height 13
click at [400, 258] on quentale-layouter at bounding box center [321, 154] width 438 height 219
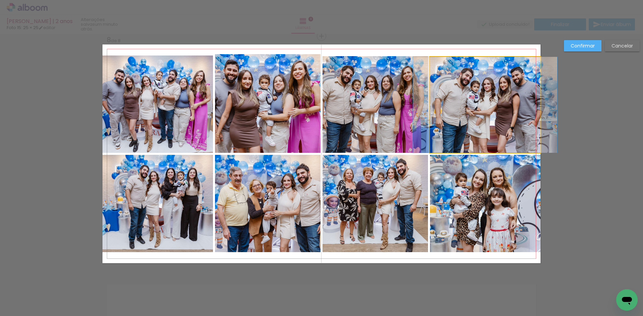
click at [467, 120] on quentale-photo at bounding box center [485, 105] width 111 height 96
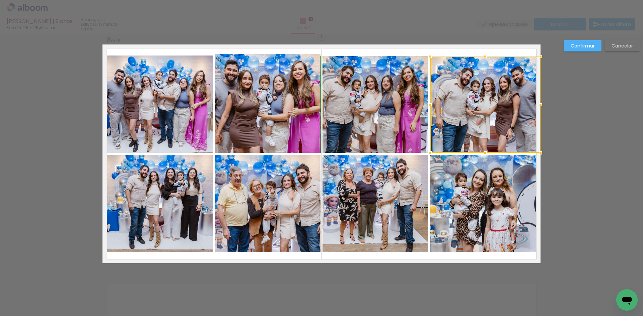
click at [484, 56] on div at bounding box center [485, 56] width 13 height 13
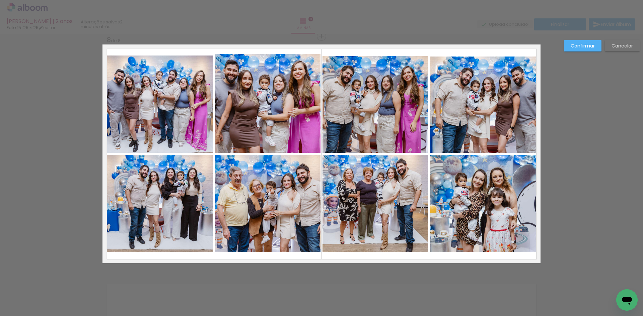
click at [464, 95] on quentale-photo at bounding box center [485, 105] width 111 height 96
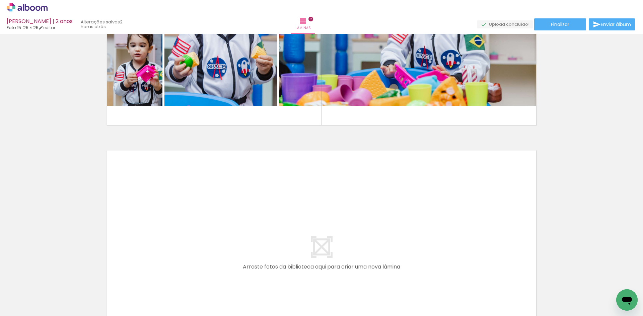
scroll to position [0, 493]
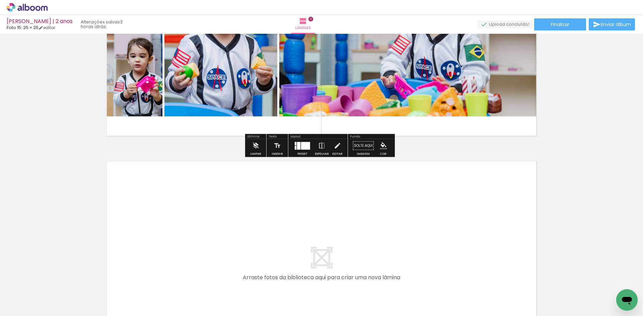
scroll to position [2736, 0]
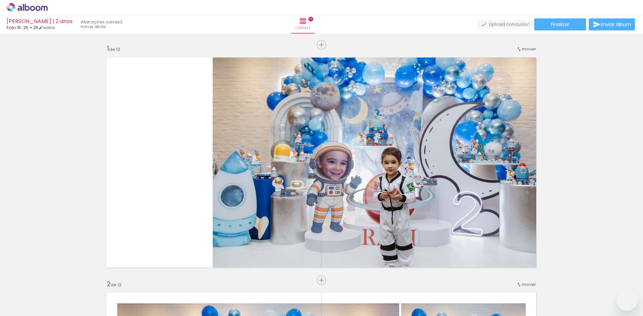
drag, startPoint x: 0, startPoint y: 0, endPoint x: 479, endPoint y: 290, distance: 559.8
click at [467, 259] on quentale-workspace at bounding box center [321, 158] width 643 height 316
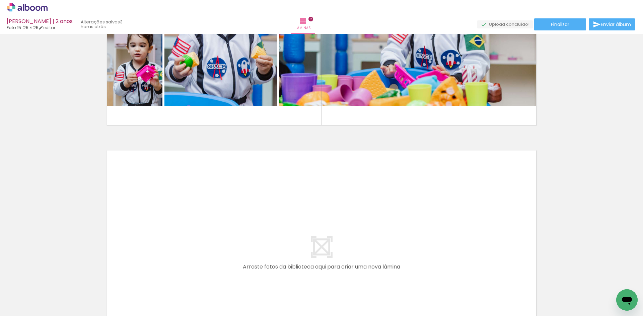
scroll to position [0, 725]
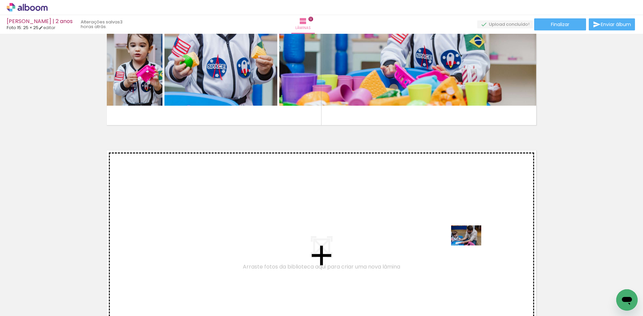
drag, startPoint x: 473, startPoint y: 287, endPoint x: 471, endPoint y: 246, distance: 41.6
click at [471, 246] on quentale-workspace at bounding box center [321, 158] width 643 height 316
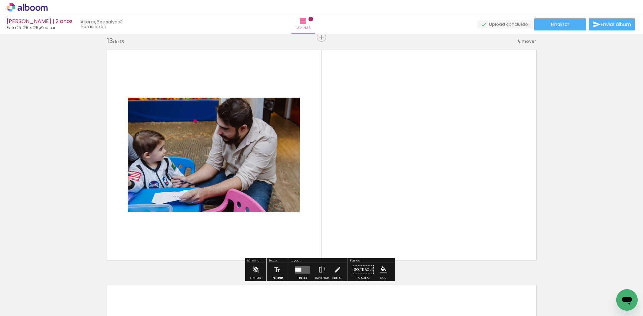
scroll to position [2838, 0]
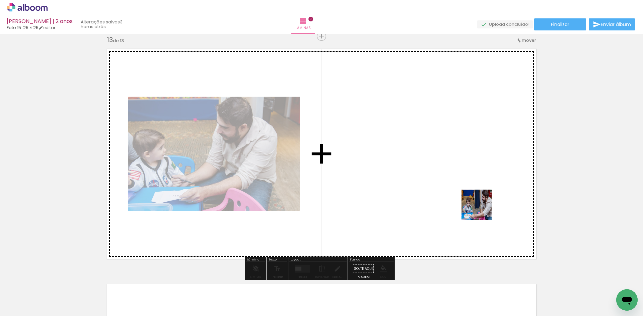
drag, startPoint x: 503, startPoint y: 289, endPoint x: 482, endPoint y: 210, distance: 82.3
click at [482, 210] on quentale-workspace at bounding box center [321, 158] width 643 height 316
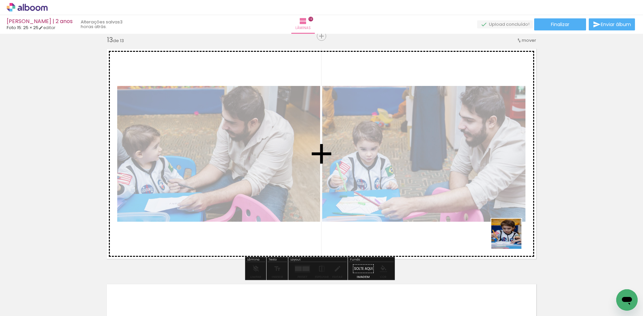
drag, startPoint x: 545, startPoint y: 292, endPoint x: 504, endPoint y: 232, distance: 72.1
click at [504, 232] on quentale-workspace at bounding box center [321, 158] width 643 height 316
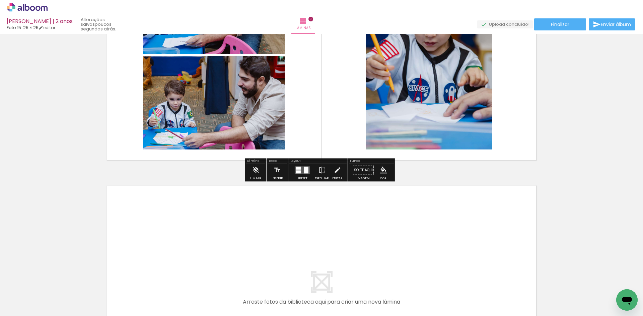
scroll to position [2938, 0]
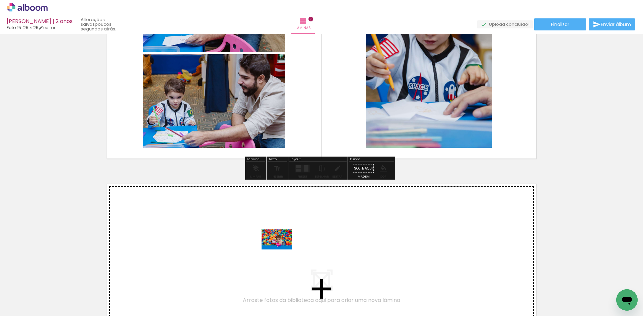
drag, startPoint x: 256, startPoint y: 290, endPoint x: 282, endPoint y: 250, distance: 47.3
click at [282, 250] on quentale-workspace at bounding box center [321, 158] width 643 height 316
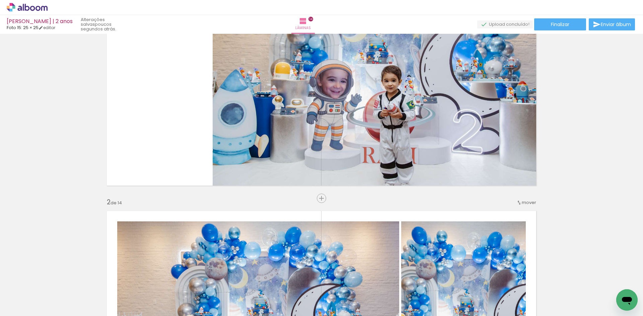
scroll to position [60, 0]
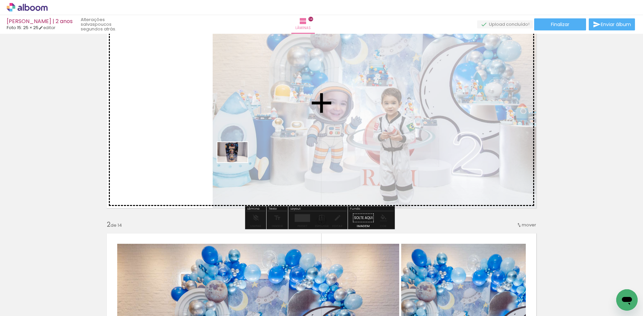
drag, startPoint x: 291, startPoint y: 295, endPoint x: 237, endPoint y: 162, distance: 143.0
click at [237, 162] on quentale-workspace at bounding box center [321, 158] width 643 height 316
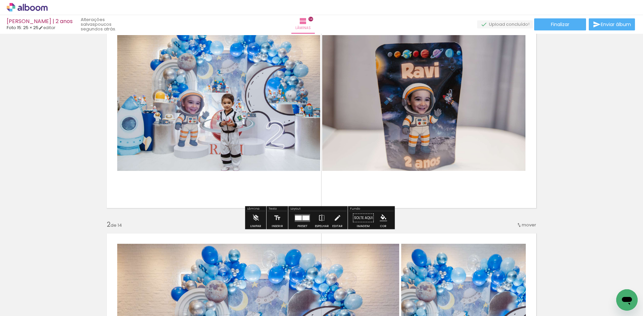
click at [322, 180] on quentale-layouter at bounding box center [321, 103] width 438 height 219
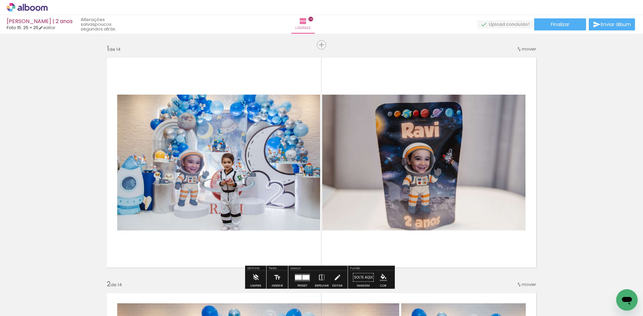
scroll to position [33, 0]
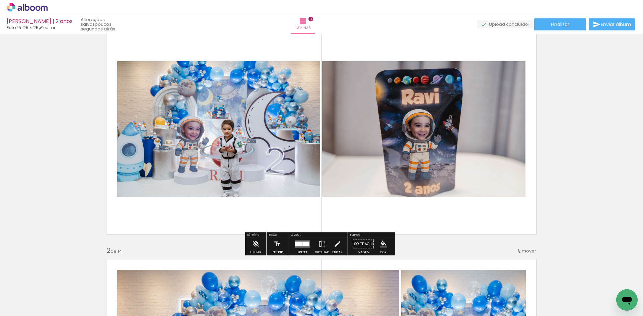
click at [300, 247] on quentale-layouter at bounding box center [302, 244] width 15 height 8
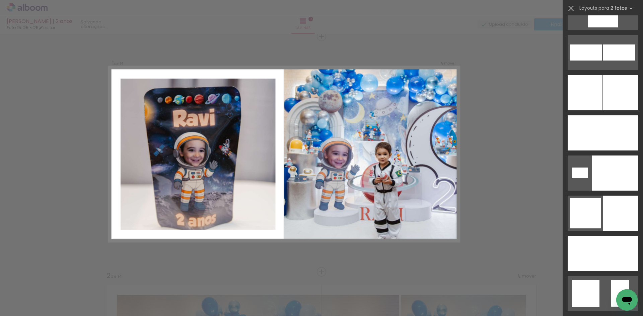
scroll to position [2076, 0]
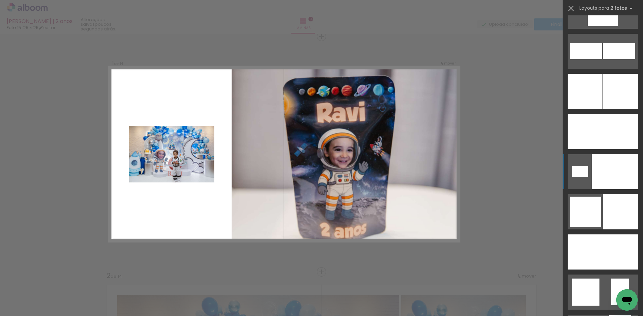
click at [601, 168] on div at bounding box center [615, 171] width 46 height 35
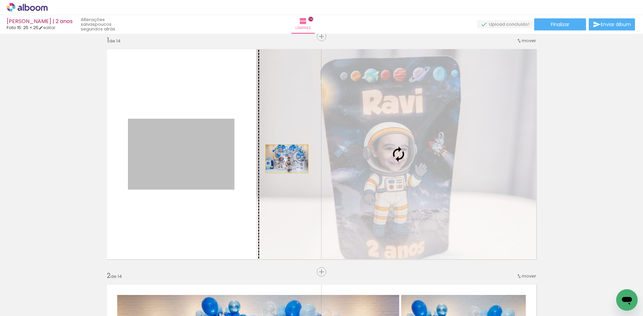
drag, startPoint x: 192, startPoint y: 151, endPoint x: 284, endPoint y: 159, distance: 93.1
click at [0, 0] on slot at bounding box center [0, 0] width 0 height 0
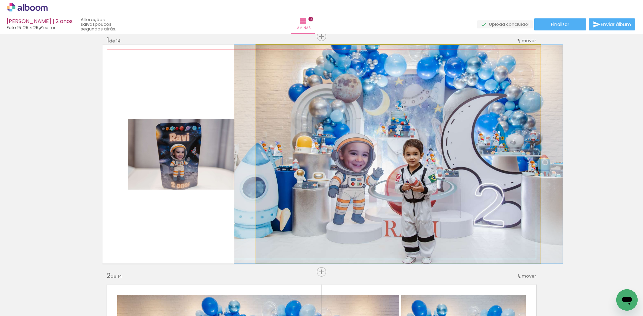
click at [429, 179] on quentale-photo at bounding box center [398, 154] width 284 height 219
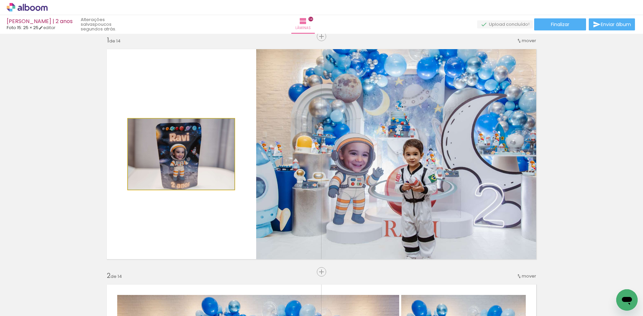
click at [209, 158] on quentale-photo at bounding box center [181, 154] width 107 height 71
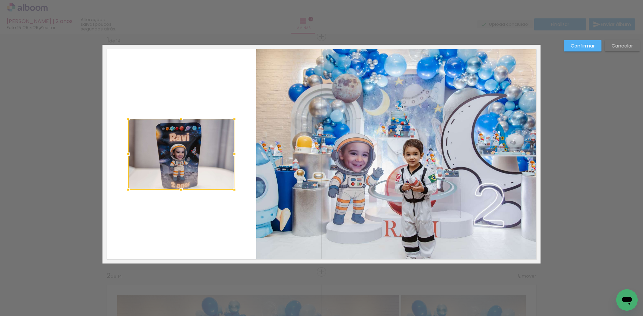
scroll to position [9, 0]
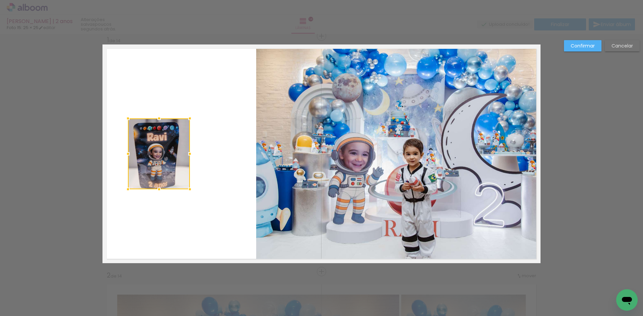
drag, startPoint x: 233, startPoint y: 153, endPoint x: 189, endPoint y: 156, distance: 44.6
click at [189, 156] on div at bounding box center [189, 153] width 13 height 13
click at [316, 167] on quentale-photo at bounding box center [398, 154] width 284 height 219
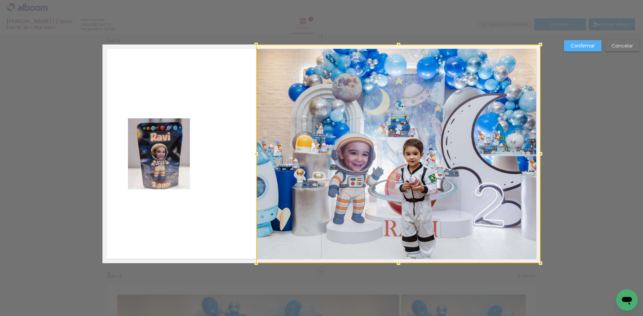
click at [285, 167] on div at bounding box center [398, 154] width 284 height 219
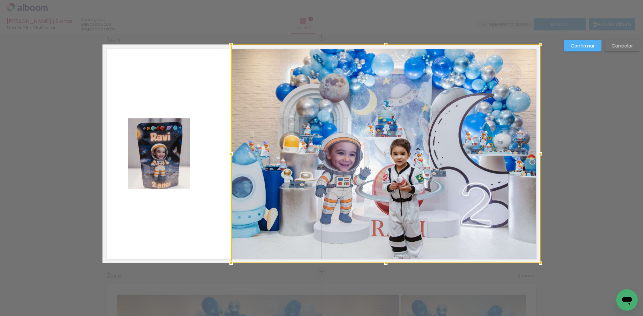
drag, startPoint x: 255, startPoint y: 155, endPoint x: 229, endPoint y: 157, distance: 25.3
click at [229, 157] on div at bounding box center [230, 153] width 13 height 13
click at [0, 0] on slot "Confirmar" at bounding box center [0, 0] width 0 height 0
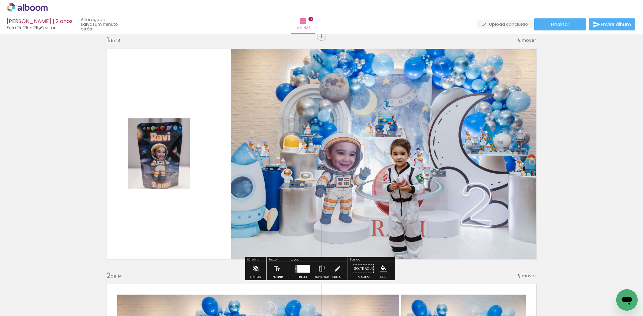
click at [163, 155] on quentale-photo at bounding box center [159, 154] width 62 height 71
click at [156, 155] on quentale-photo at bounding box center [159, 154] width 62 height 71
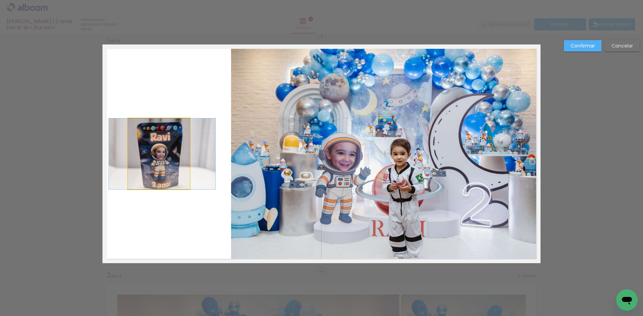
click at [157, 155] on quentale-photo at bounding box center [159, 154] width 62 height 71
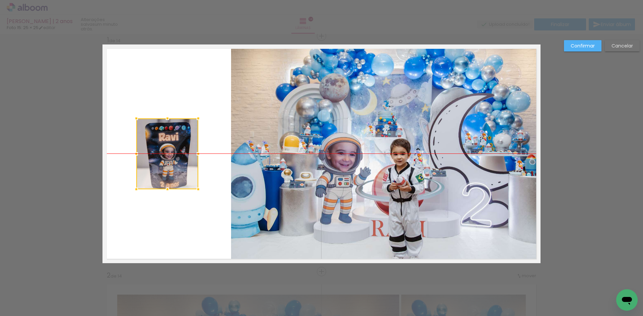
drag, startPoint x: 155, startPoint y: 154, endPoint x: 164, endPoint y: 154, distance: 8.4
click at [164, 154] on div at bounding box center [167, 154] width 62 height 71
click at [0, 0] on slot "Confirmar" at bounding box center [0, 0] width 0 height 0
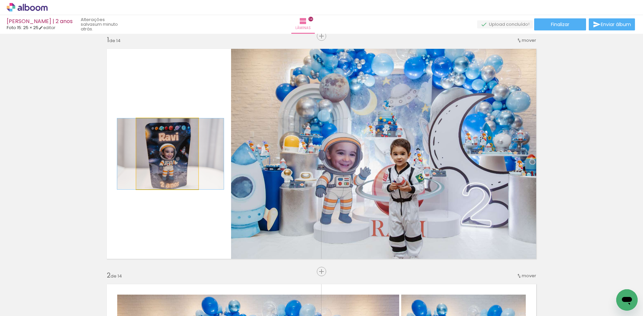
click at [169, 157] on quentale-photo at bounding box center [167, 154] width 62 height 71
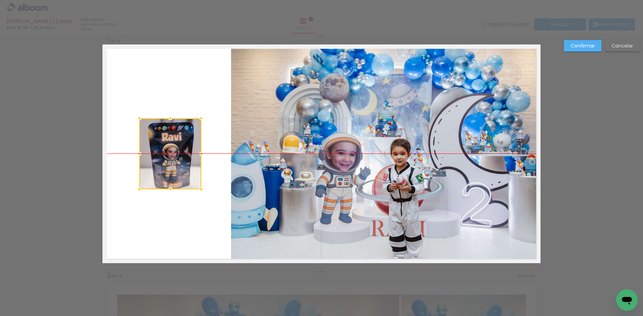
click at [172, 157] on div at bounding box center [170, 154] width 62 height 71
click at [0, 0] on slot "Confirmar" at bounding box center [0, 0] width 0 height 0
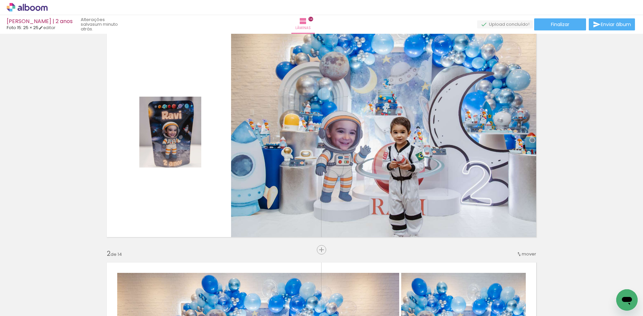
scroll to position [42, 0]
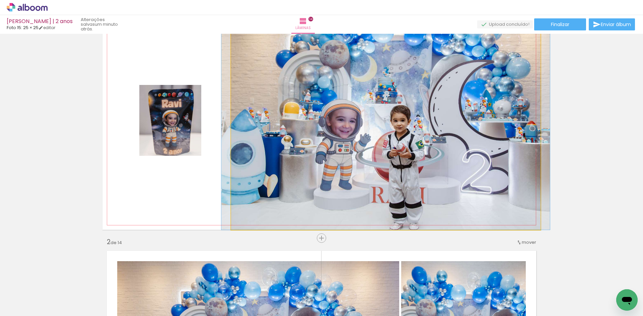
click at [475, 175] on quentale-photo at bounding box center [385, 120] width 309 height 219
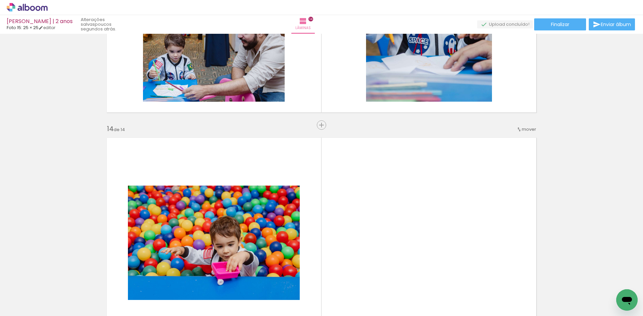
scroll to position [2956, 0]
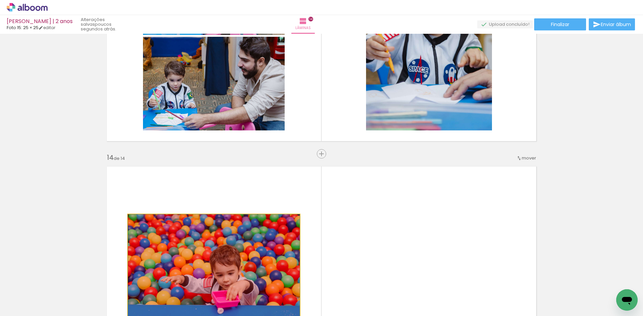
drag, startPoint x: 254, startPoint y: 246, endPoint x: 275, endPoint y: 295, distance: 53.3
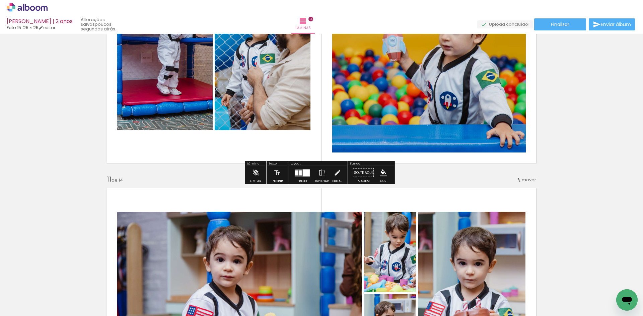
scroll to position [2286, 0]
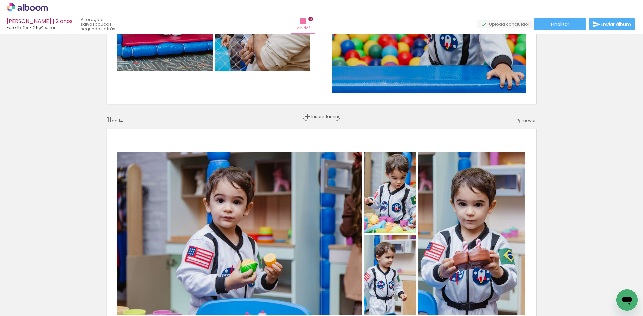
click at [318, 118] on span "Inserir lâmina" at bounding box center [324, 117] width 26 height 4
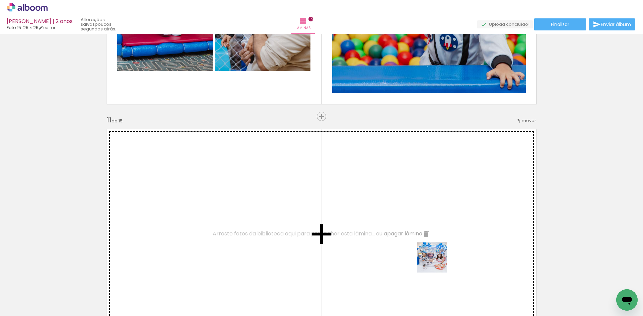
drag, startPoint x: 453, startPoint y: 294, endPoint x: 426, endPoint y: 242, distance: 58.7
click at [426, 242] on quentale-workspace at bounding box center [321, 158] width 643 height 316
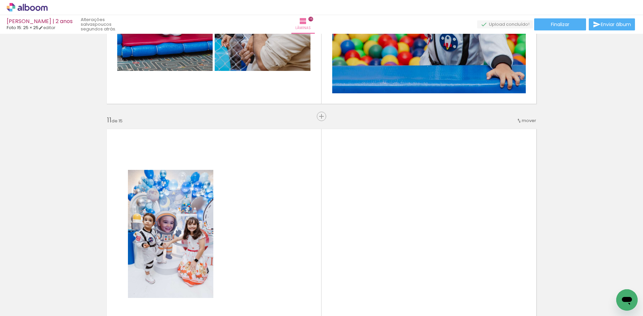
scroll to position [0, 823]
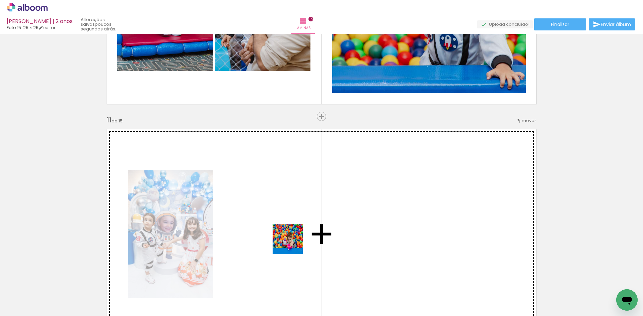
drag, startPoint x: 257, startPoint y: 294, endPoint x: 293, endPoint y: 242, distance: 63.5
click at [293, 242] on quentale-workspace at bounding box center [321, 158] width 643 height 316
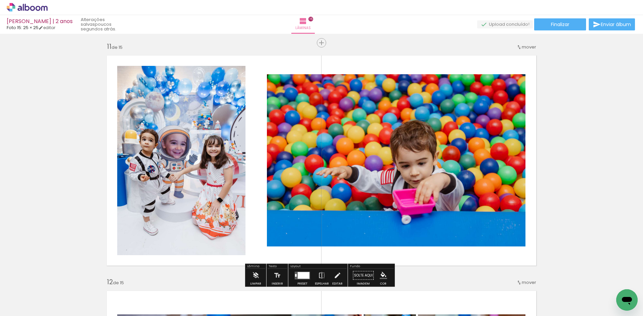
scroll to position [2387, 0]
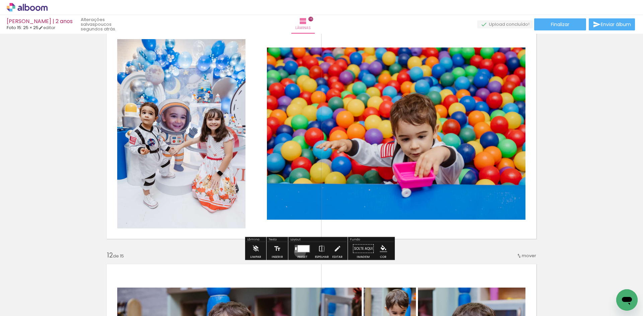
click at [298, 252] on quentale-layouter at bounding box center [302, 249] width 15 height 8
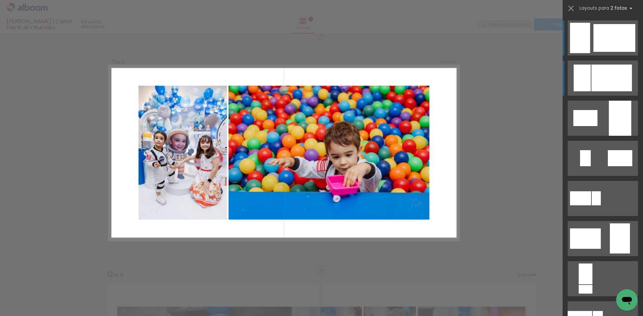
scroll to position [2366, 0]
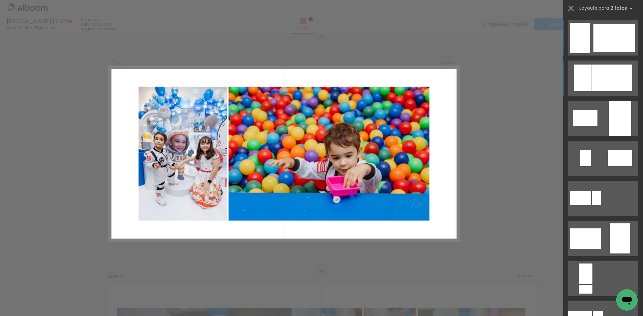
click at [602, 83] on div at bounding box center [611, 78] width 41 height 27
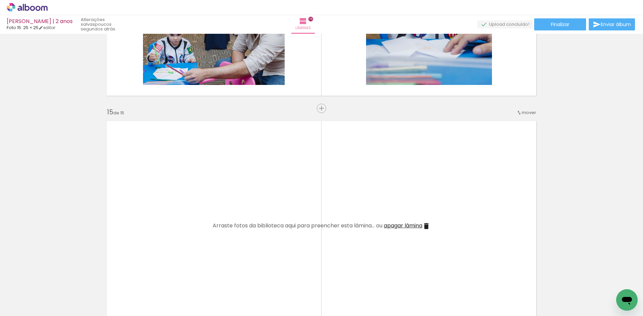
scroll to position [0, 1066]
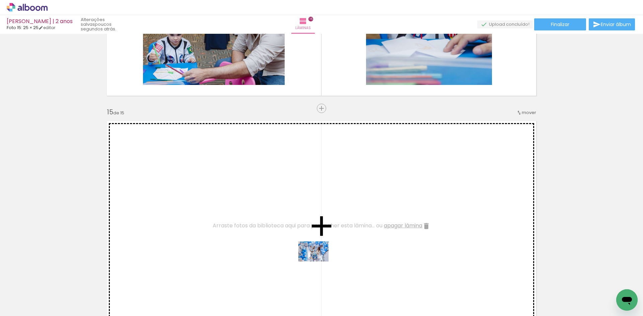
drag, startPoint x: 318, startPoint y: 297, endPoint x: 318, endPoint y: 262, distance: 35.2
click at [318, 262] on quentale-workspace at bounding box center [321, 158] width 643 height 316
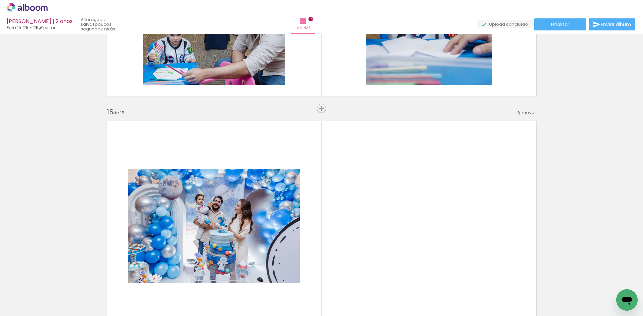
scroll to position [3271, 0]
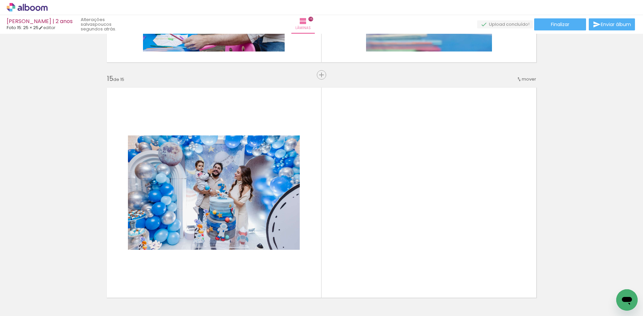
click at [561, 298] on div at bounding box center [576, 294] width 30 height 20
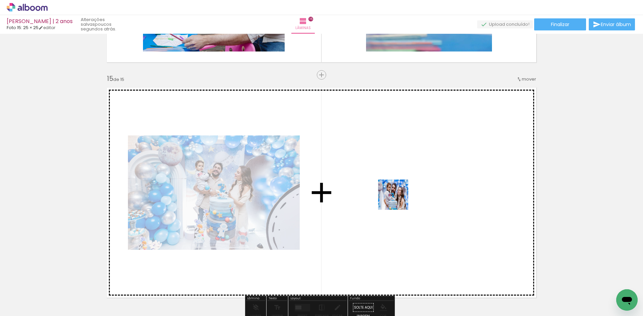
drag, startPoint x: 358, startPoint y: 294, endPoint x: 398, endPoint y: 200, distance: 102.2
click at [398, 200] on quentale-workspace at bounding box center [321, 158] width 643 height 316
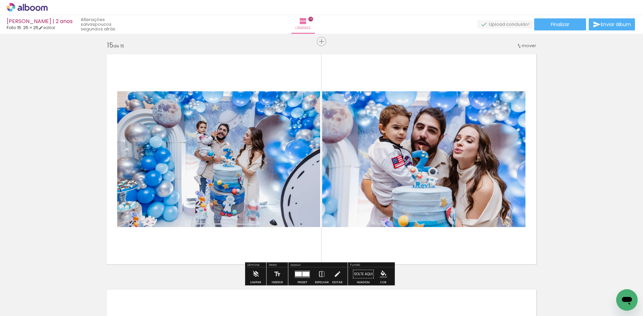
scroll to position [3338, 0]
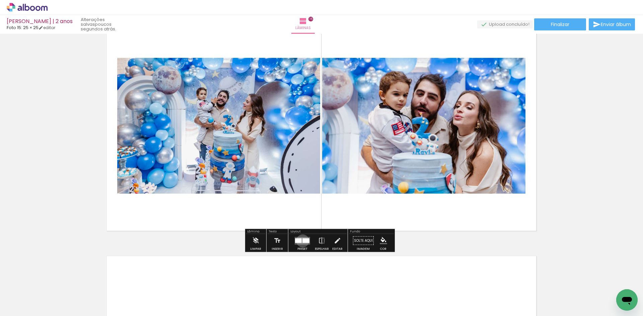
click at [302, 241] on div at bounding box center [305, 240] width 7 height 5
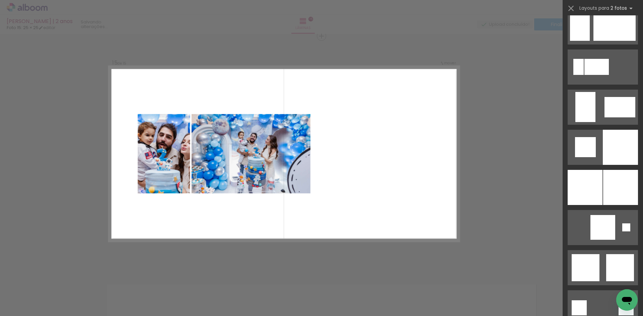
scroll to position [1541, 0]
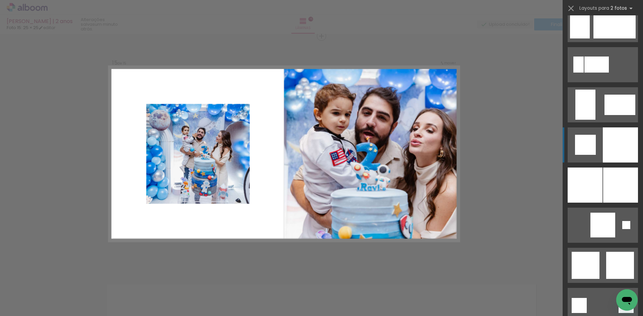
click at [615, 140] on div at bounding box center [620, 145] width 35 height 35
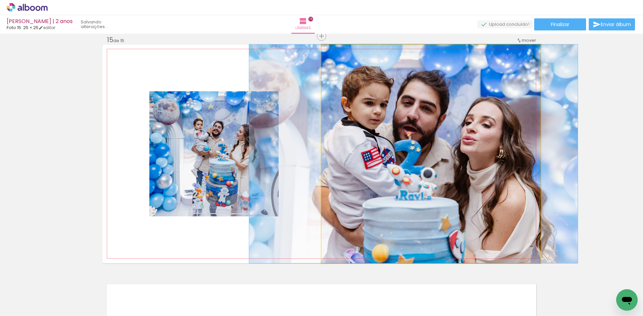
drag, startPoint x: 477, startPoint y: 189, endPoint x: 460, endPoint y: 193, distance: 18.0
click at [460, 193] on quentale-photo at bounding box center [431, 154] width 219 height 219
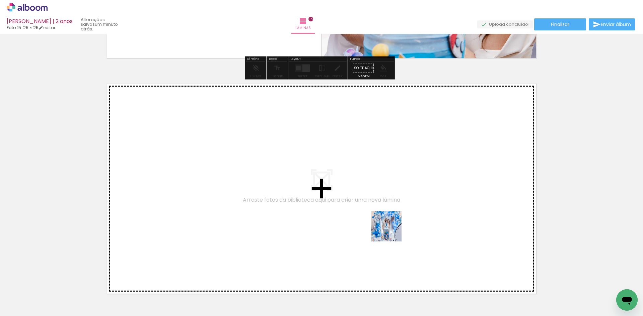
drag, startPoint x: 392, startPoint y: 296, endPoint x: 392, endPoint y: 232, distance: 64.0
click at [392, 232] on quentale-workspace at bounding box center [321, 158] width 643 height 316
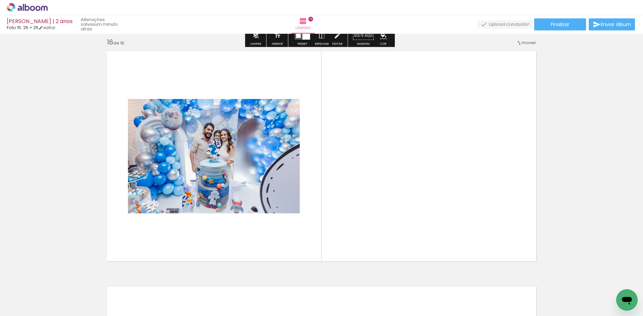
scroll to position [3545, 0]
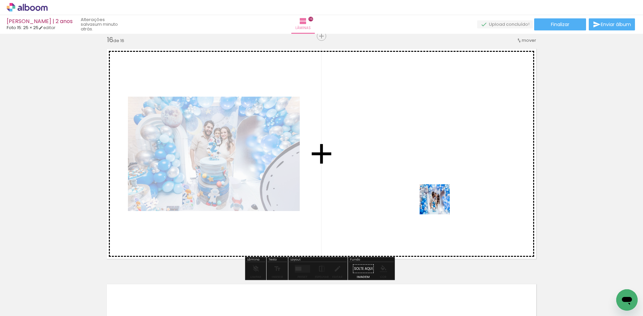
drag, startPoint x: 425, startPoint y: 290, endPoint x: 440, endPoint y: 205, distance: 86.3
click at [440, 205] on quentale-workspace at bounding box center [321, 158] width 643 height 316
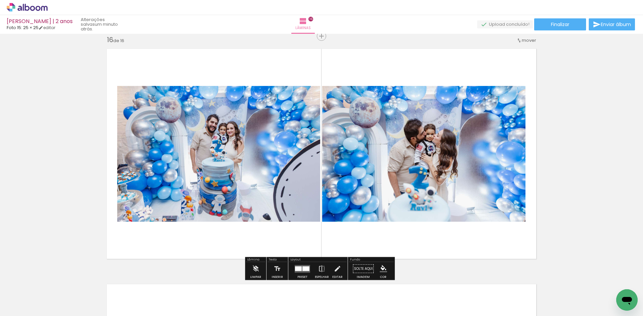
click at [303, 268] on div at bounding box center [305, 269] width 7 height 5
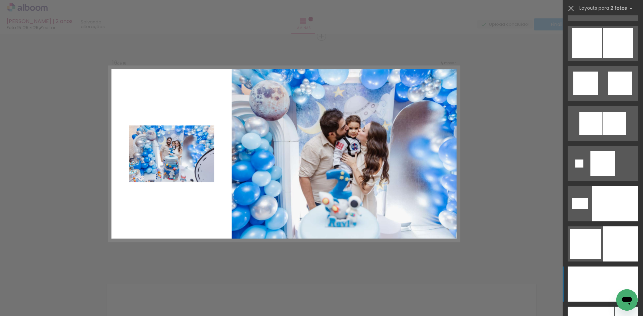
scroll to position [2076, 0]
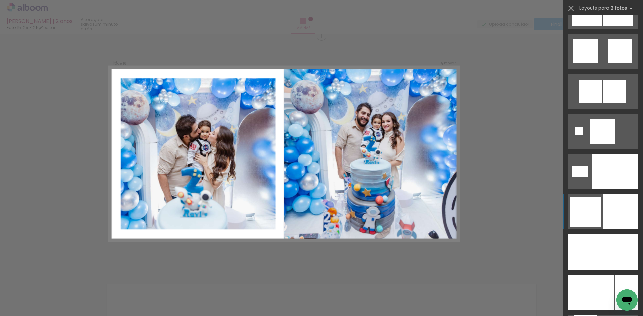
click at [624, 190] on div at bounding box center [615, 171] width 46 height 35
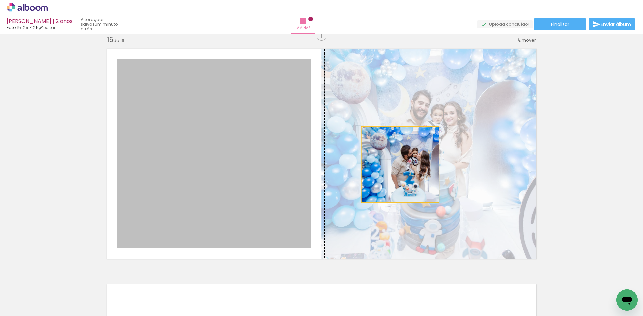
drag, startPoint x: 281, startPoint y: 163, endPoint x: 398, endPoint y: 165, distance: 116.6
click at [0, 0] on slot at bounding box center [0, 0] width 0 height 0
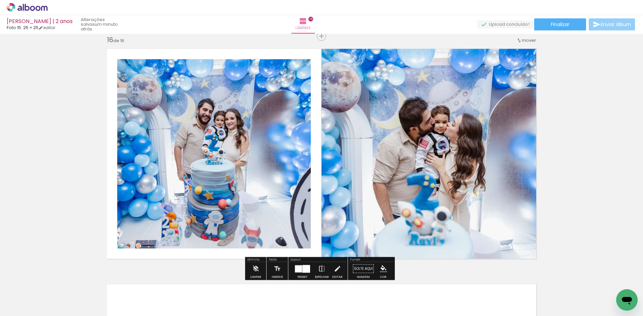
click at [616, 29] on paper-button "Enviar álbum" at bounding box center [612, 24] width 46 height 12
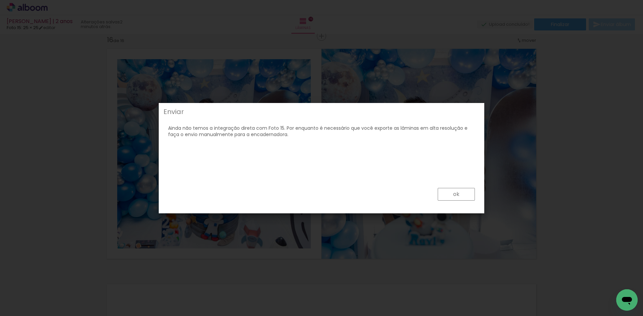
click at [0, 0] on slot "ok" at bounding box center [0, 0] width 0 height 0
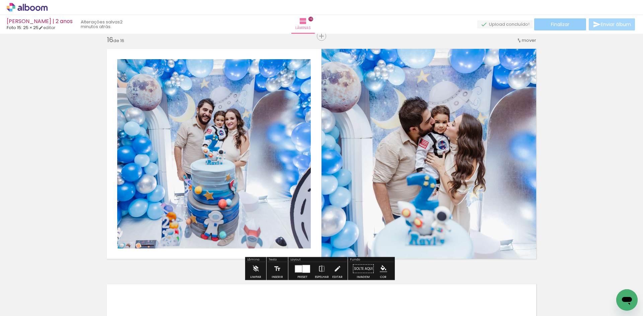
click at [563, 24] on span "Finalizar" at bounding box center [560, 24] width 18 height 5
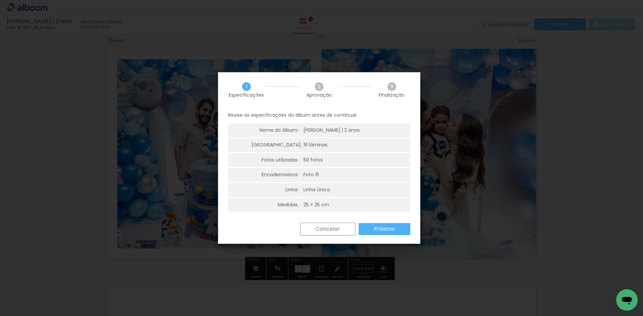
click at [0, 0] on slot "Próximo" at bounding box center [0, 0] width 0 height 0
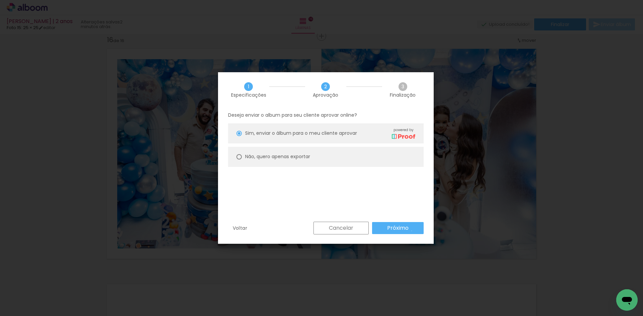
click at [412, 231] on paper-button "Próximo" at bounding box center [398, 228] width 52 height 12
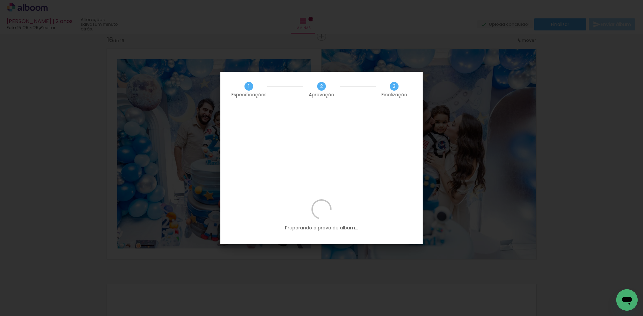
scroll to position [0, 1066]
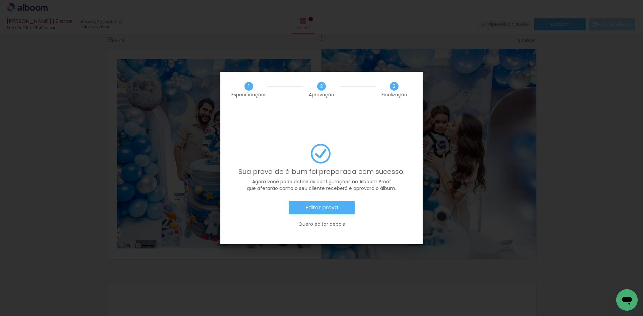
scroll to position [0, 1066]
click at [0, 0] on slot "Editar prova" at bounding box center [0, 0] width 0 height 0
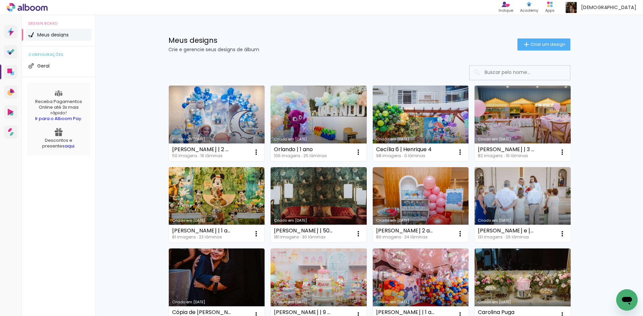
click at [231, 104] on link "Criado em [DATE]" at bounding box center [217, 124] width 96 height 76
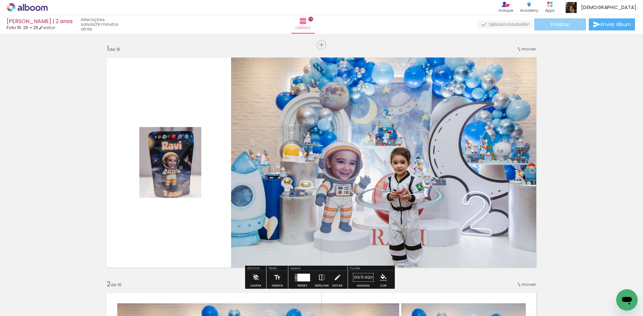
click at [556, 22] on span "Finalizar" at bounding box center [560, 24] width 18 height 5
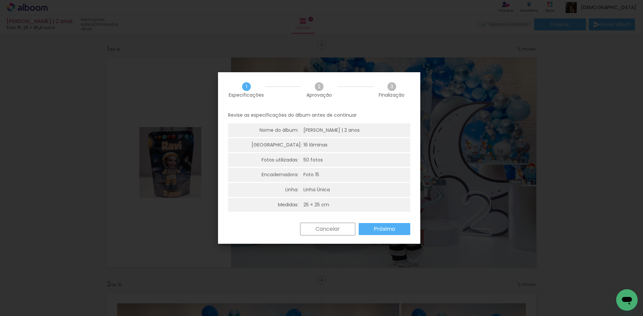
click at [394, 234] on paper-button "Próximo" at bounding box center [385, 229] width 52 height 12
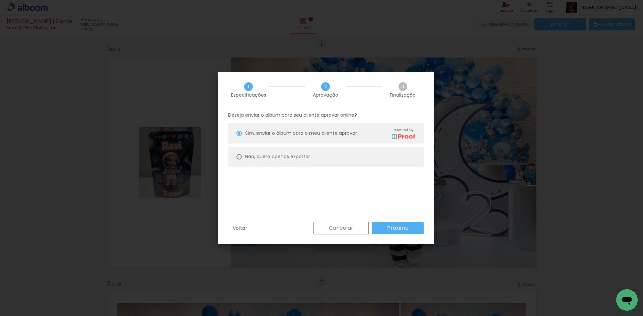
click at [0, 0] on slot "Não, quero apenas exportar" at bounding box center [0, 0] width 0 height 0
type paper-radio-button "on"
click at [0, 0] on slot "Próximo" at bounding box center [0, 0] width 0 height 0
type input "Alta, 300 DPI"
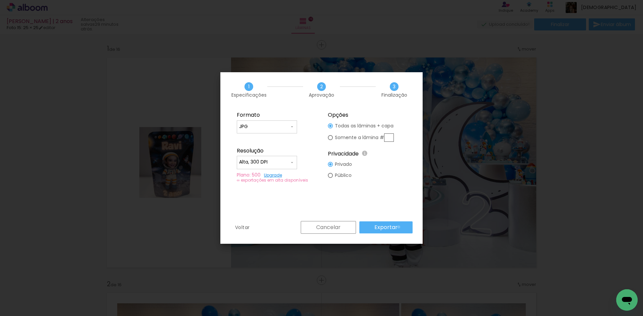
click at [400, 227] on paper-button "Exportar" at bounding box center [385, 228] width 53 height 12
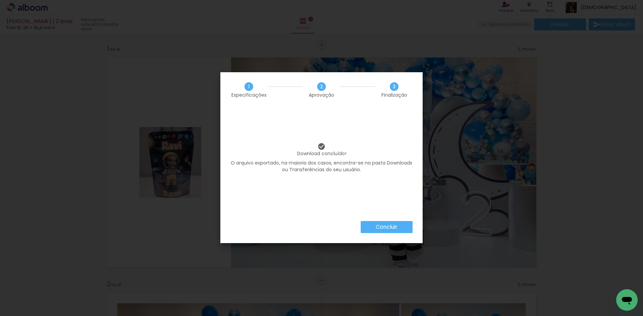
click at [0, 0] on slot "Concluir" at bounding box center [0, 0] width 0 height 0
